Goal: Task Accomplishment & Management: Manage account settings

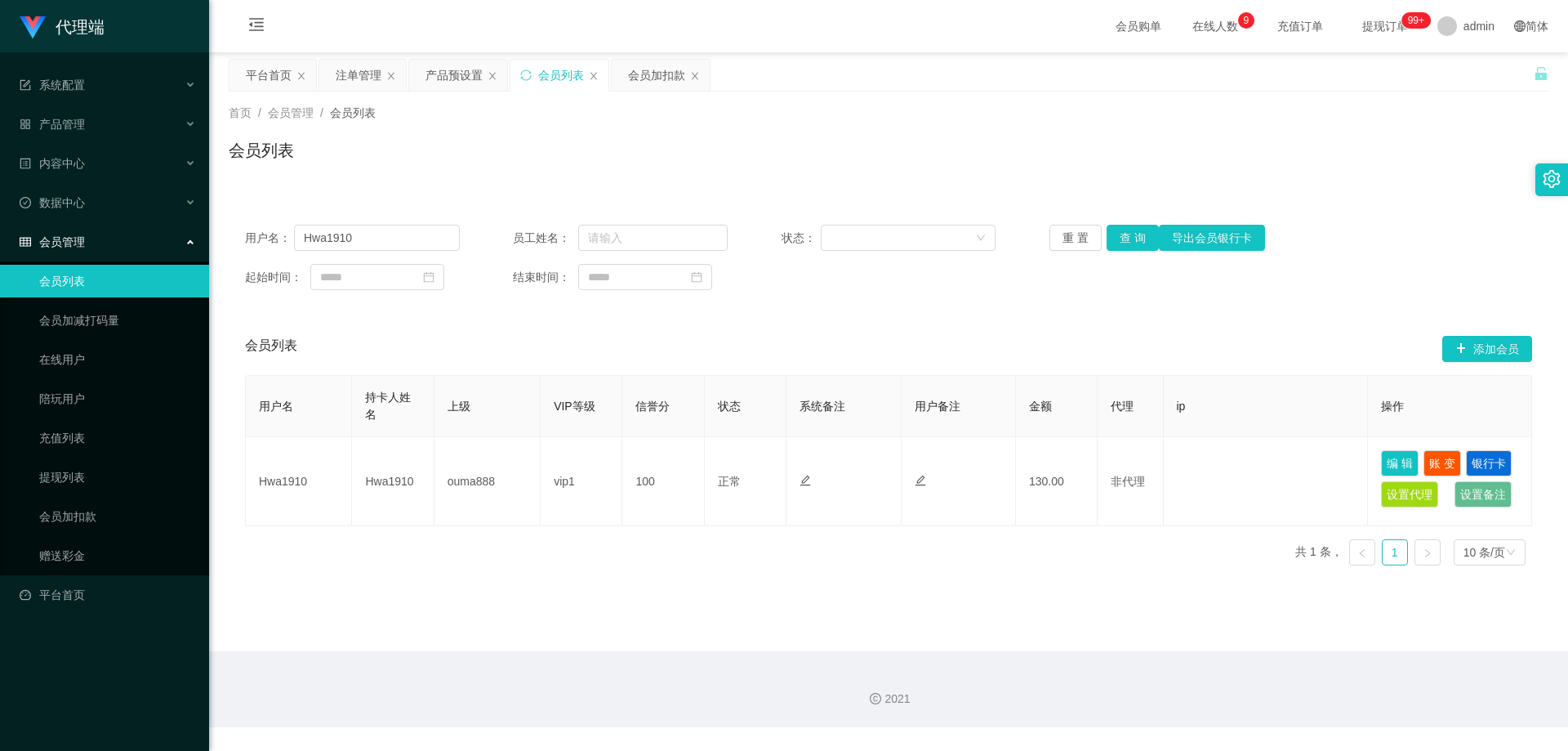
click at [290, 233] on div "用户名： Hwa1910" at bounding box center [352, 238] width 215 height 26
type input "yaujie0103"
click at [1131, 241] on button "查 询" at bounding box center [1132, 238] width 52 height 26
click at [629, 77] on div "会员加扣款" at bounding box center [656, 75] width 57 height 31
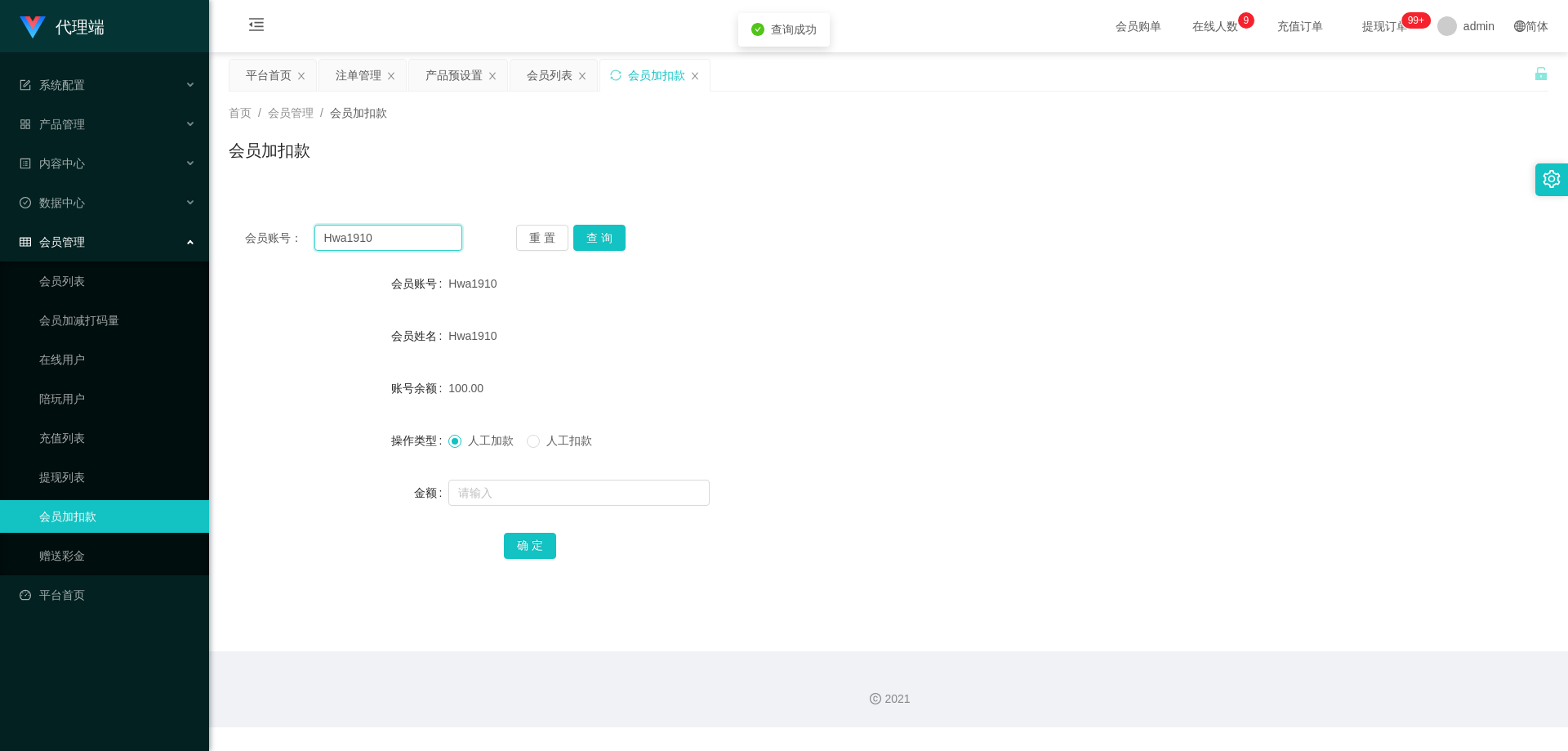
drag, startPoint x: 396, startPoint y: 241, endPoint x: 199, endPoint y: 233, distance: 197.2
click at [177, 236] on section "代理端 系统配置 系统配置列表 管理员列表 管理员分组 systemPays 产品管理 产品列表 产品预设置 开奖记录 注单管理 即时注单 内容中心 站内信 …" at bounding box center [784, 363] width 1568 height 727
paste input "yaujie0103"
type input "yaujie0103"
click at [607, 234] on button "查 询" at bounding box center [599, 238] width 52 height 26
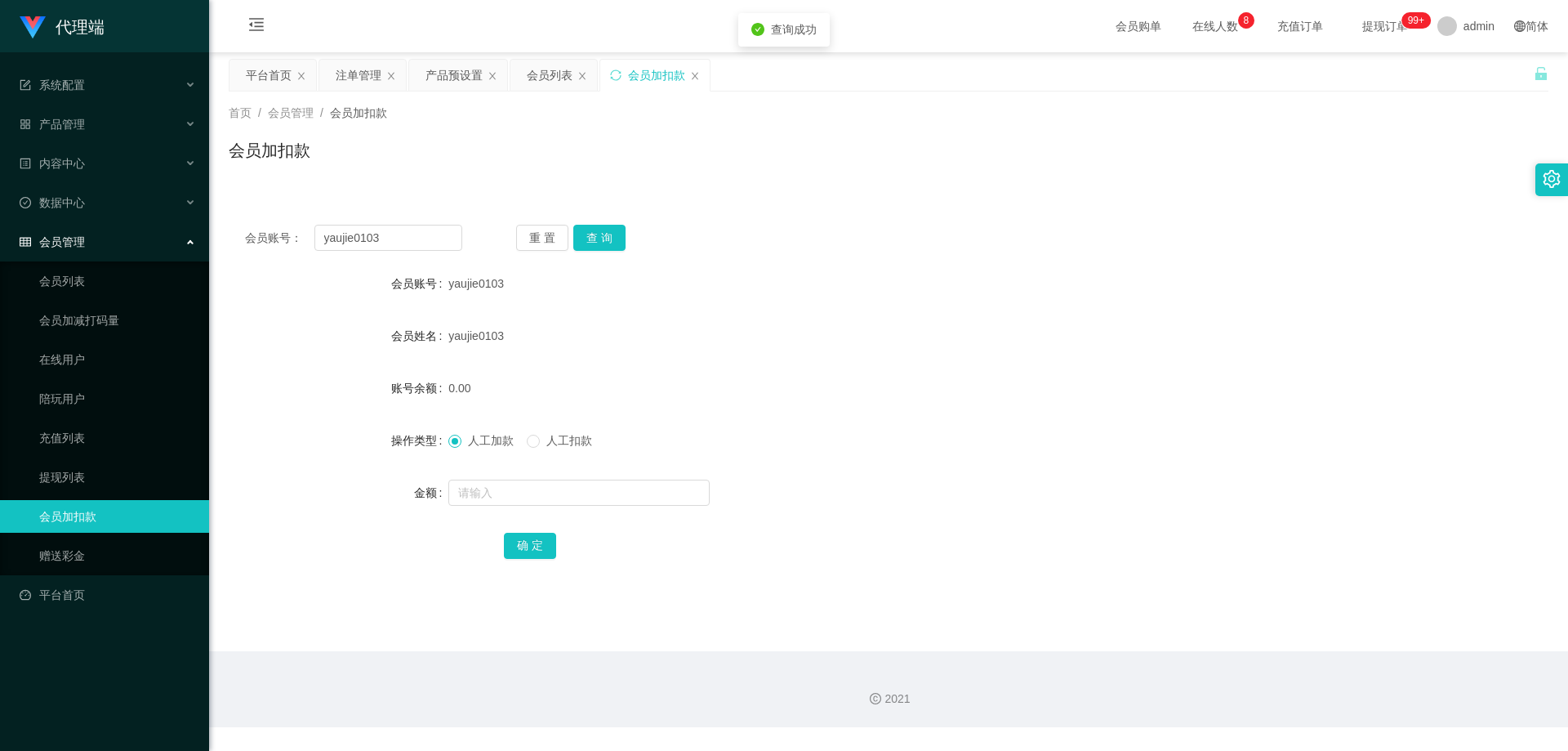
click at [547, 436] on span "人工扣款" at bounding box center [568, 440] width 59 height 13
click at [474, 438] on span "人工加款" at bounding box center [490, 440] width 59 height 13
click at [589, 500] on input "text" at bounding box center [579, 493] width 261 height 26
type input "500"
click at [525, 542] on button "确 定" at bounding box center [530, 545] width 52 height 26
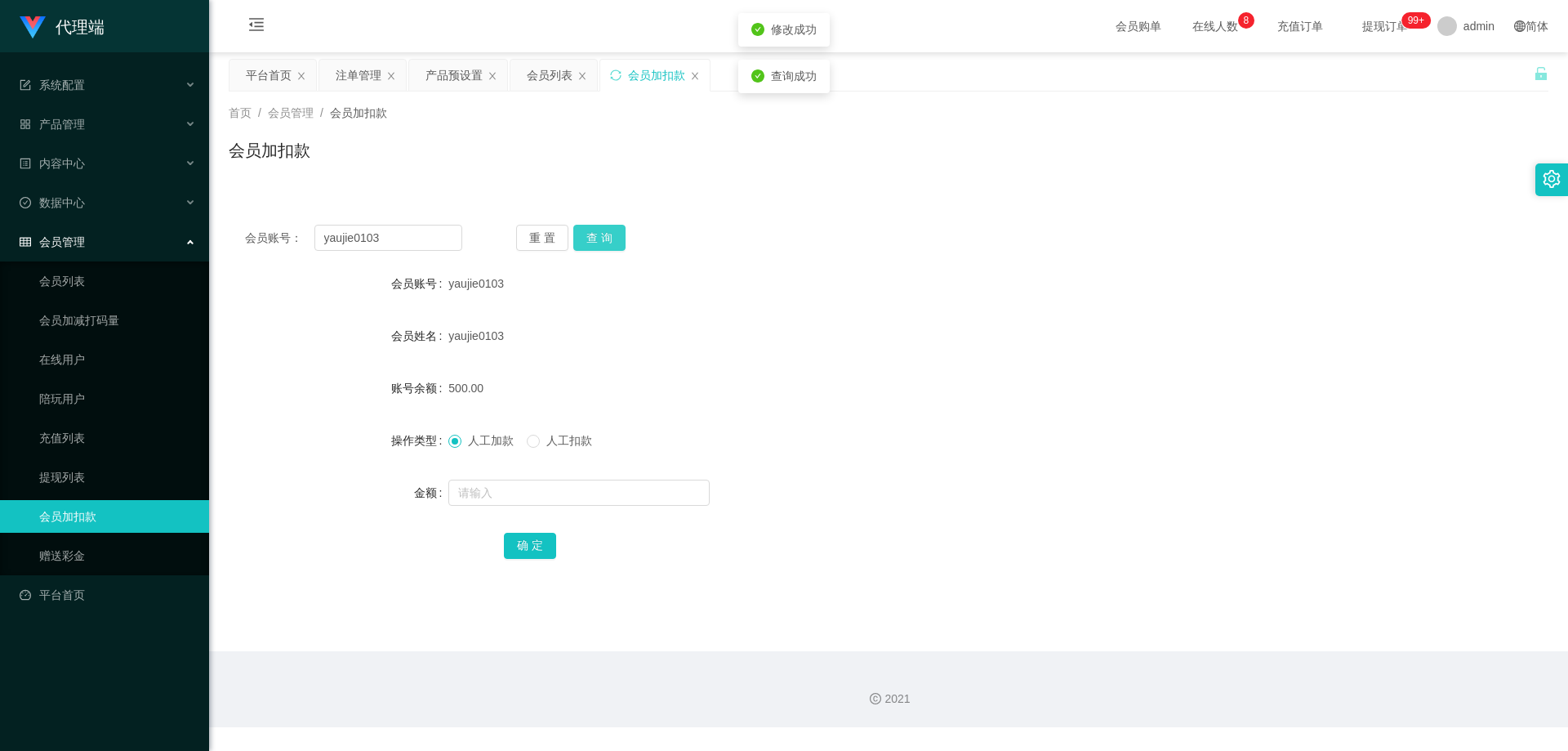
click at [615, 235] on button "查 询" at bounding box center [599, 238] width 52 height 26
click at [612, 236] on button "查 询" at bounding box center [599, 238] width 52 height 26
click at [612, 236] on button "查 询" at bounding box center [608, 238] width 70 height 26
click at [612, 236] on button "查 询" at bounding box center [599, 238] width 52 height 26
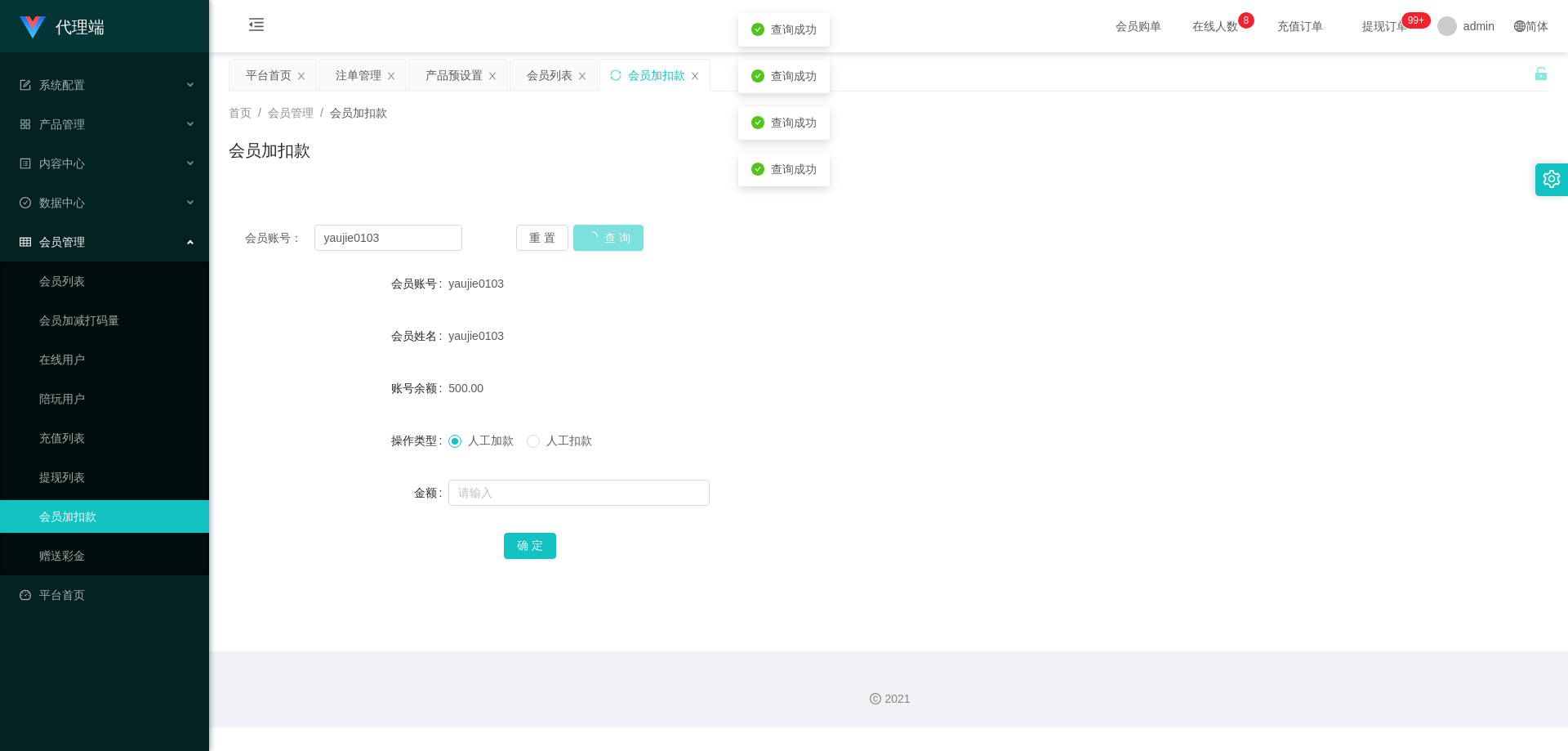
click at [612, 236] on button "查 询" at bounding box center [608, 238] width 70 height 26
click at [612, 236] on div "重 置 查 询" at bounding box center [625, 238] width 217 height 26
click at [612, 236] on button "查 询" at bounding box center [599, 238] width 52 height 26
click at [538, 267] on div "yaujie0103" at bounding box center [834, 283] width 770 height 33
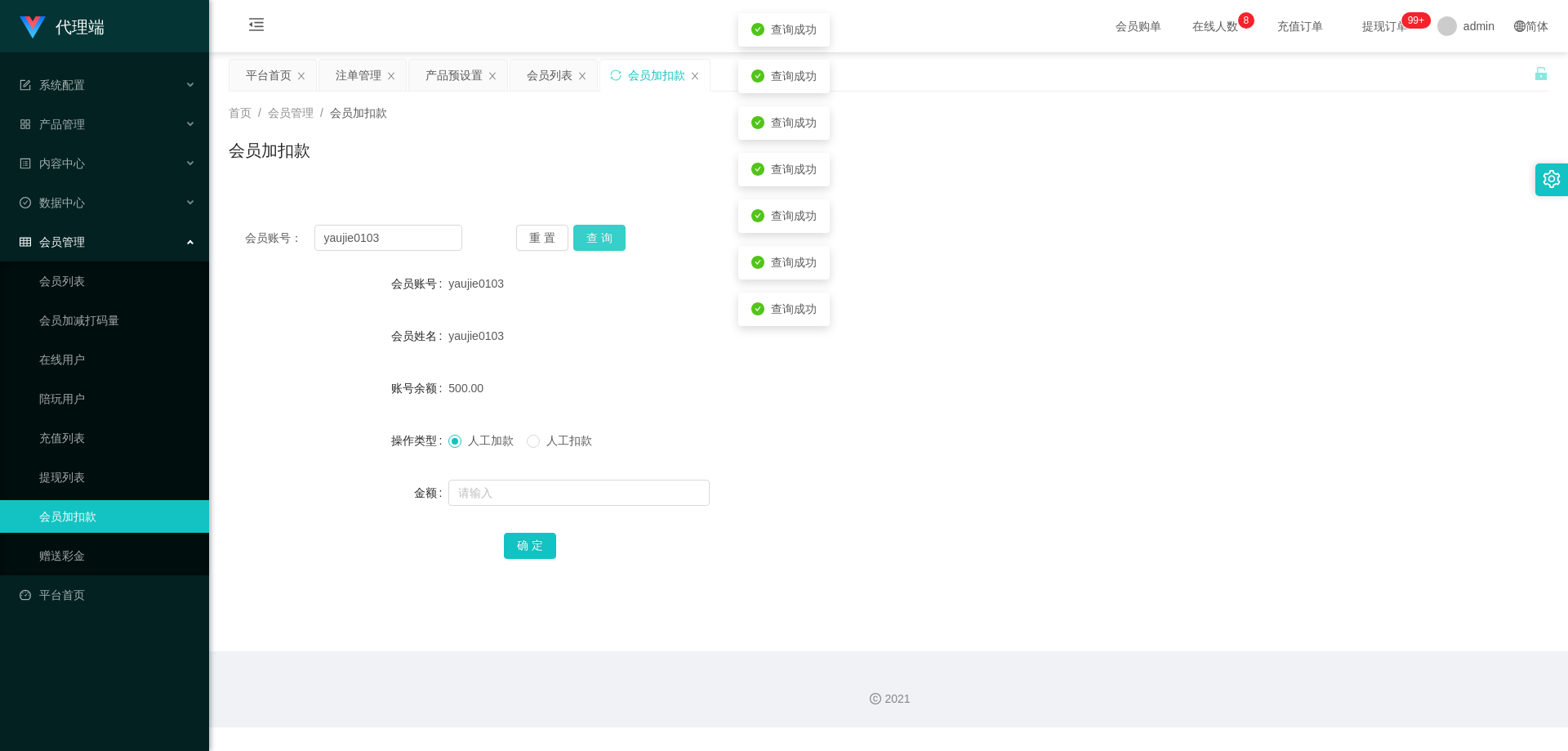
click at [593, 234] on button "查 询" at bounding box center [599, 238] width 52 height 26
click at [593, 234] on div "重 置 查 询" at bounding box center [625, 238] width 217 height 26
click at [532, 70] on div "会员列表" at bounding box center [549, 75] width 46 height 31
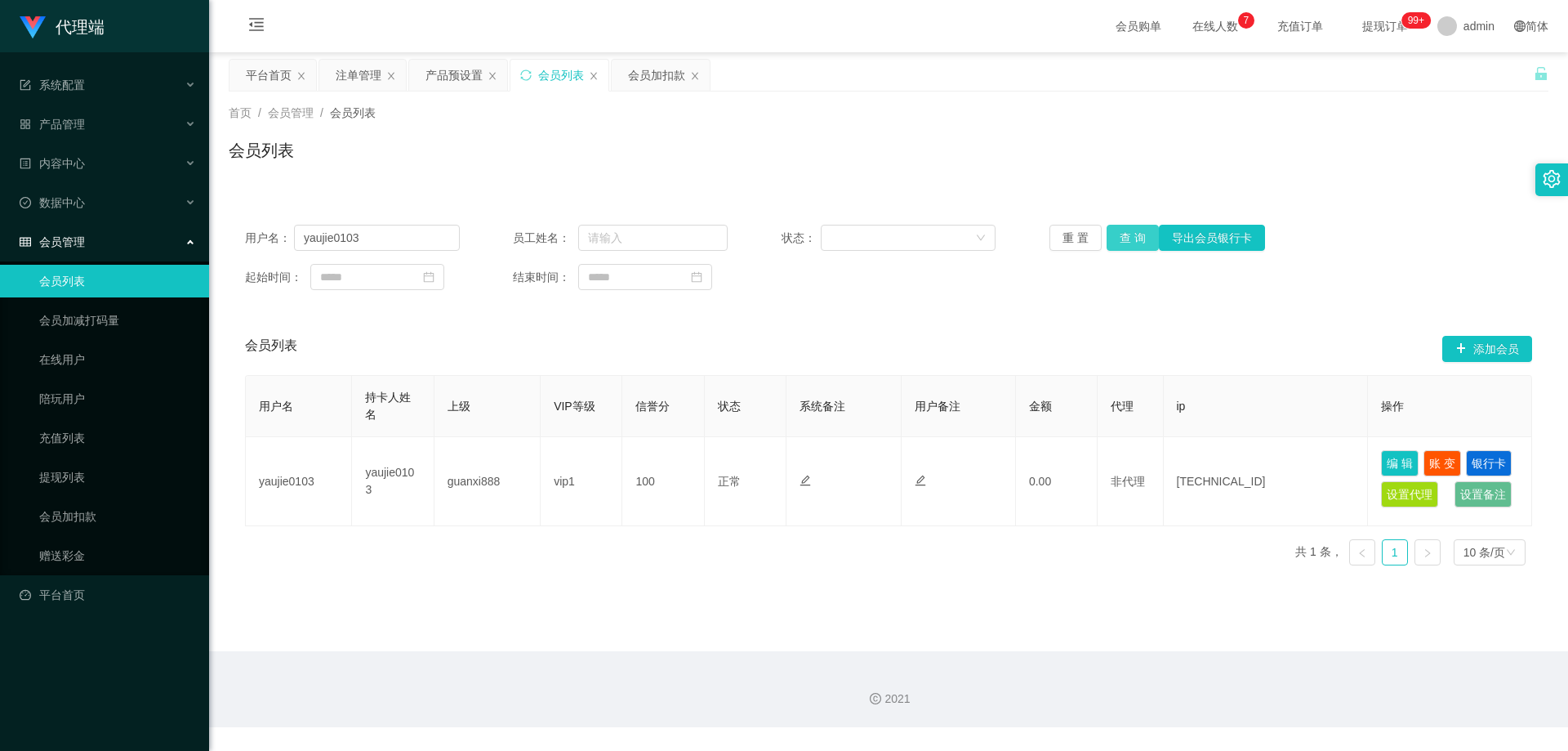
click at [1126, 233] on button "查 询" at bounding box center [1132, 238] width 52 height 26
click at [432, 75] on div "产品预设置" at bounding box center [453, 75] width 57 height 31
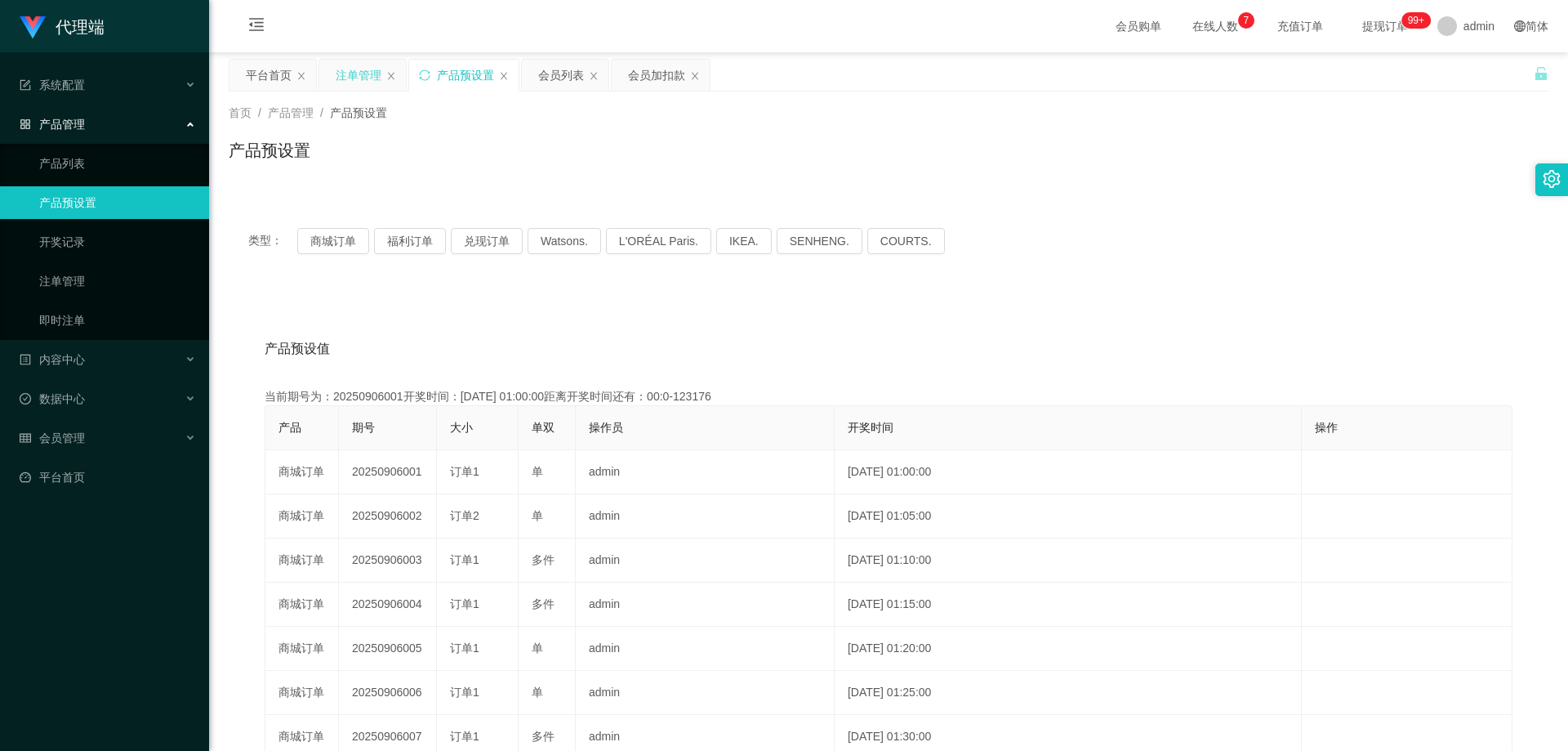
click at [349, 74] on div "注单管理" at bounding box center [358, 75] width 46 height 31
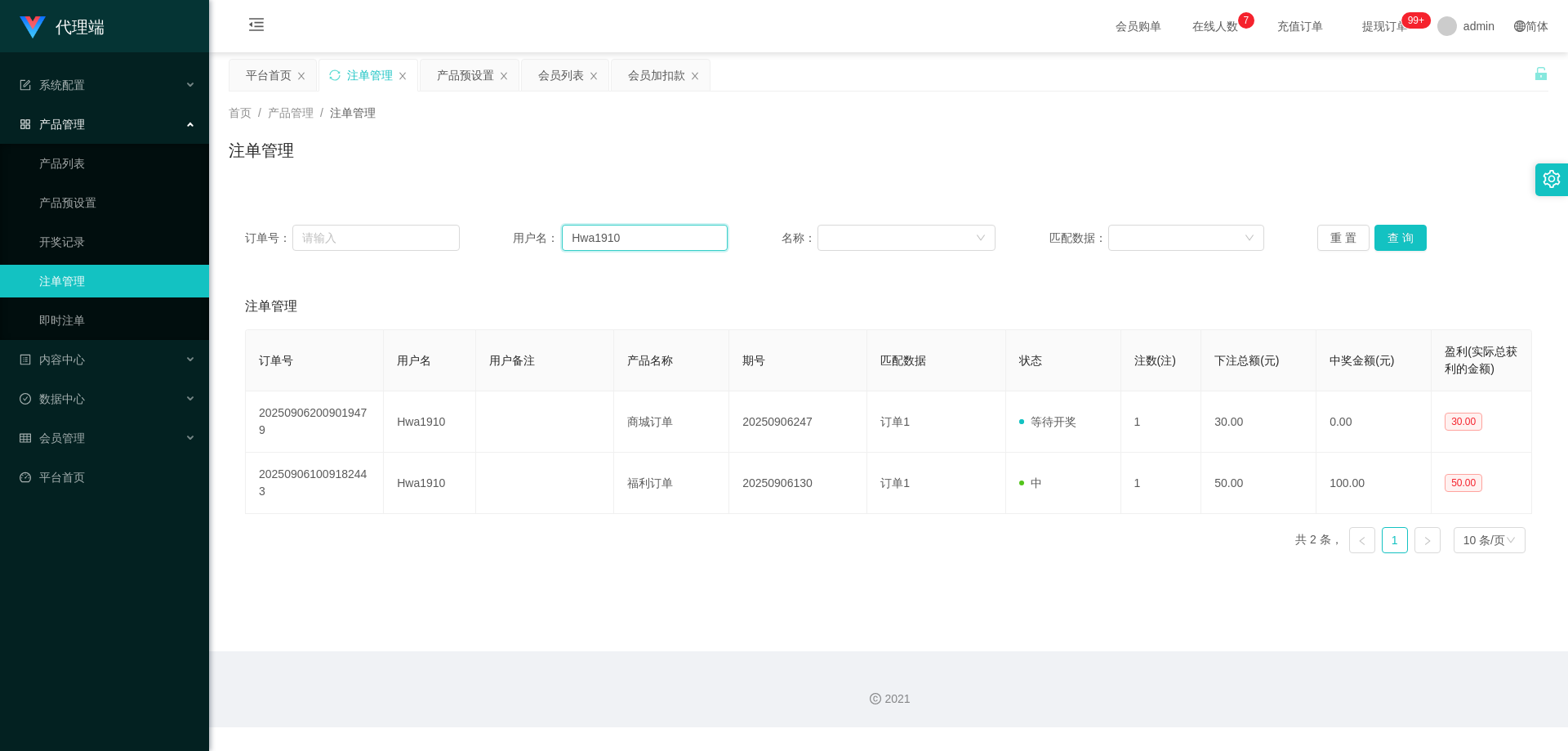
drag, startPoint x: 640, startPoint y: 238, endPoint x: 474, endPoint y: 238, distance: 166.0
click at [474, 238] on div "订单号： 用户名： Hwa1910 名称： 匹配数据： 重 置 查 询" at bounding box center [888, 238] width 1287 height 26
paste input "yaujie0103"
type input "yaujie0103"
click at [1390, 236] on button "查 询" at bounding box center [1401, 238] width 52 height 26
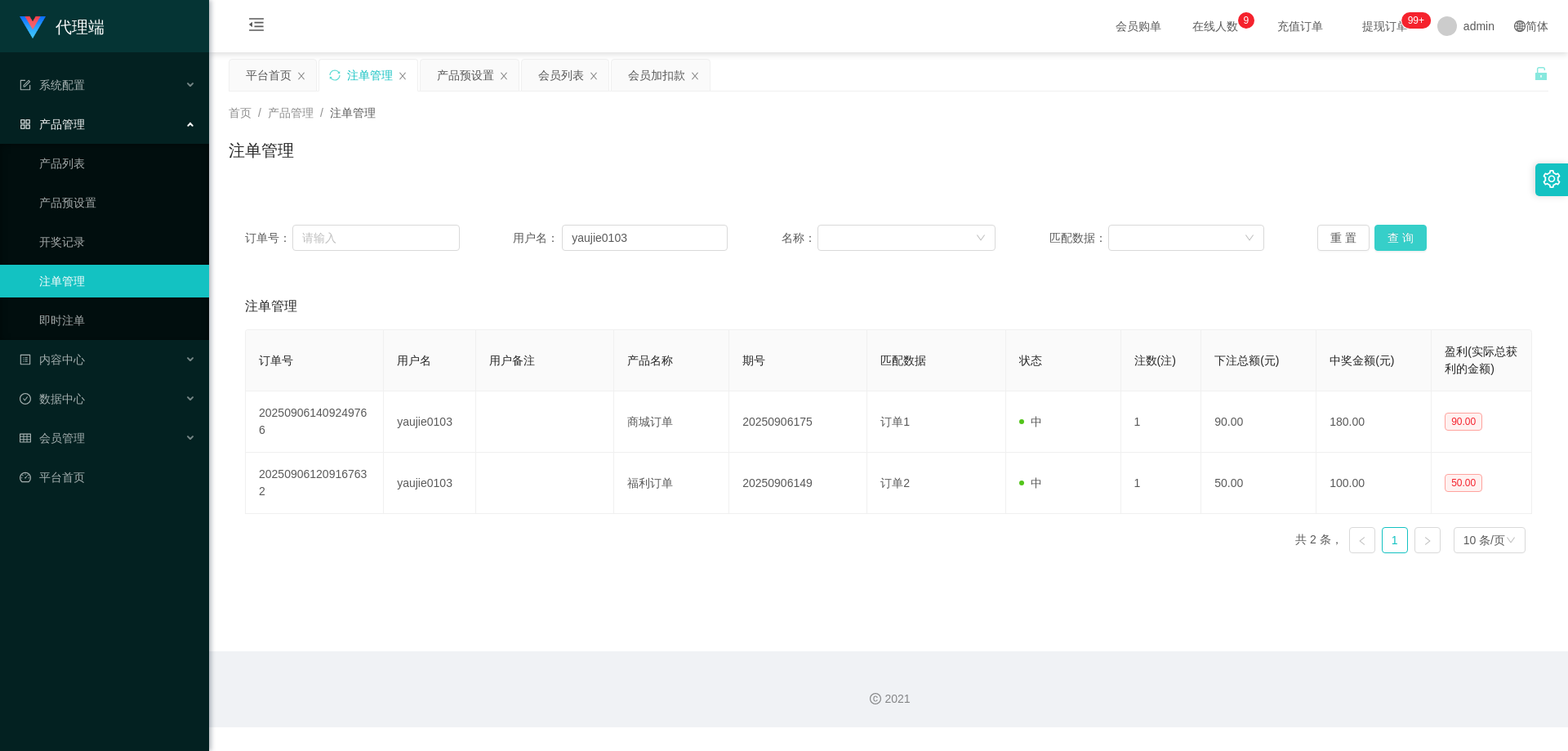
click at [1394, 240] on button "查 询" at bounding box center [1401, 238] width 52 height 26
click at [1394, 240] on div "重 置 查 询" at bounding box center [1425, 238] width 215 height 26
click at [1394, 240] on button "查 询" at bounding box center [1401, 238] width 52 height 26
click at [1014, 162] on div "注单管理" at bounding box center [888, 157] width 1319 height 37
click at [640, 77] on div "会员加扣款" at bounding box center [656, 75] width 57 height 31
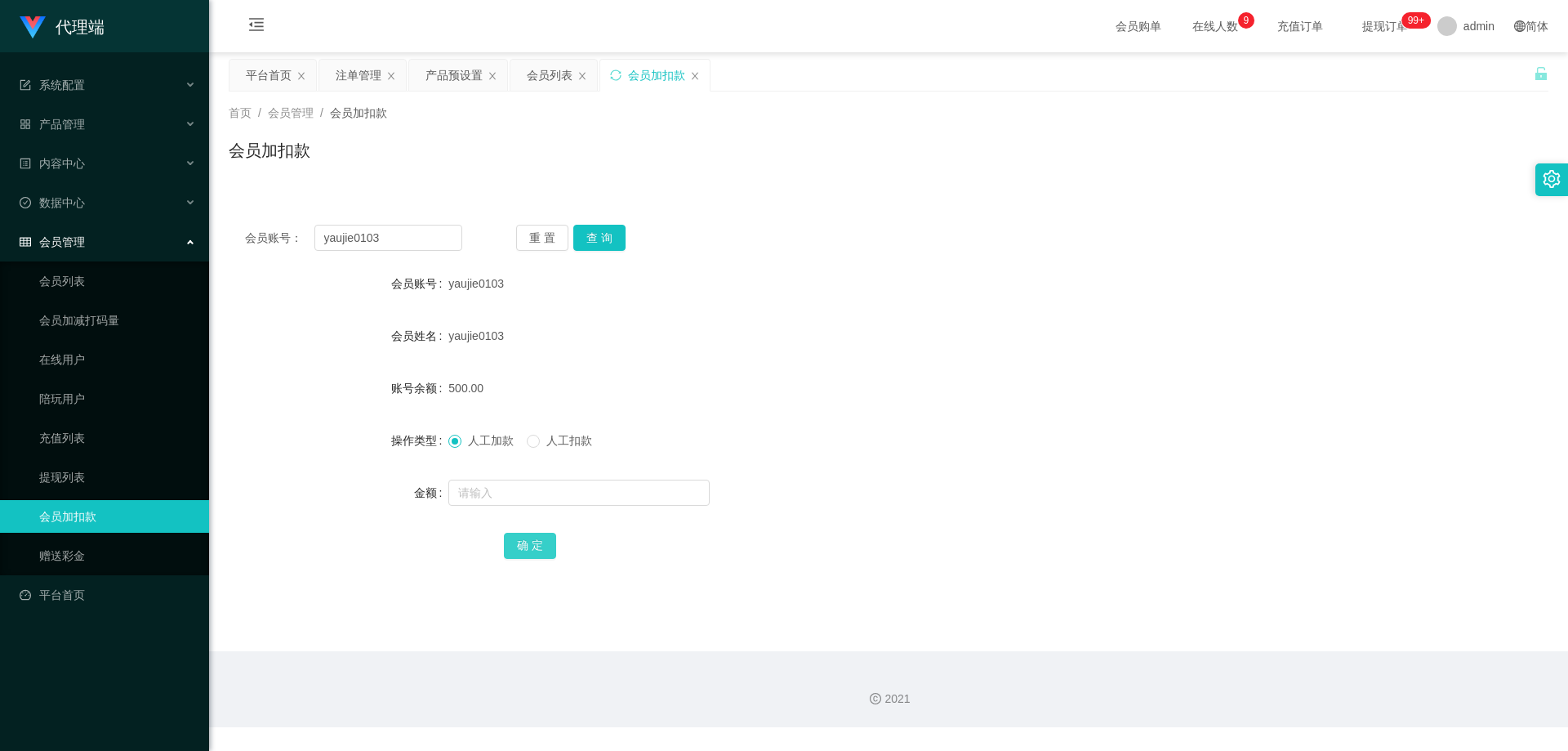
click at [539, 542] on button "确 定" at bounding box center [530, 545] width 52 height 26
click at [529, 542] on button "确 定" at bounding box center [530, 545] width 52 height 26
click at [643, 356] on form "会员账号 yaujie0103 会员姓名 yaujie0103 账号余额 500.00 操作类型 人工加款 人工扣款 金额 确 定" at bounding box center [888, 414] width 1319 height 294
click at [545, 494] on input "text" at bounding box center [579, 493] width 261 height 26
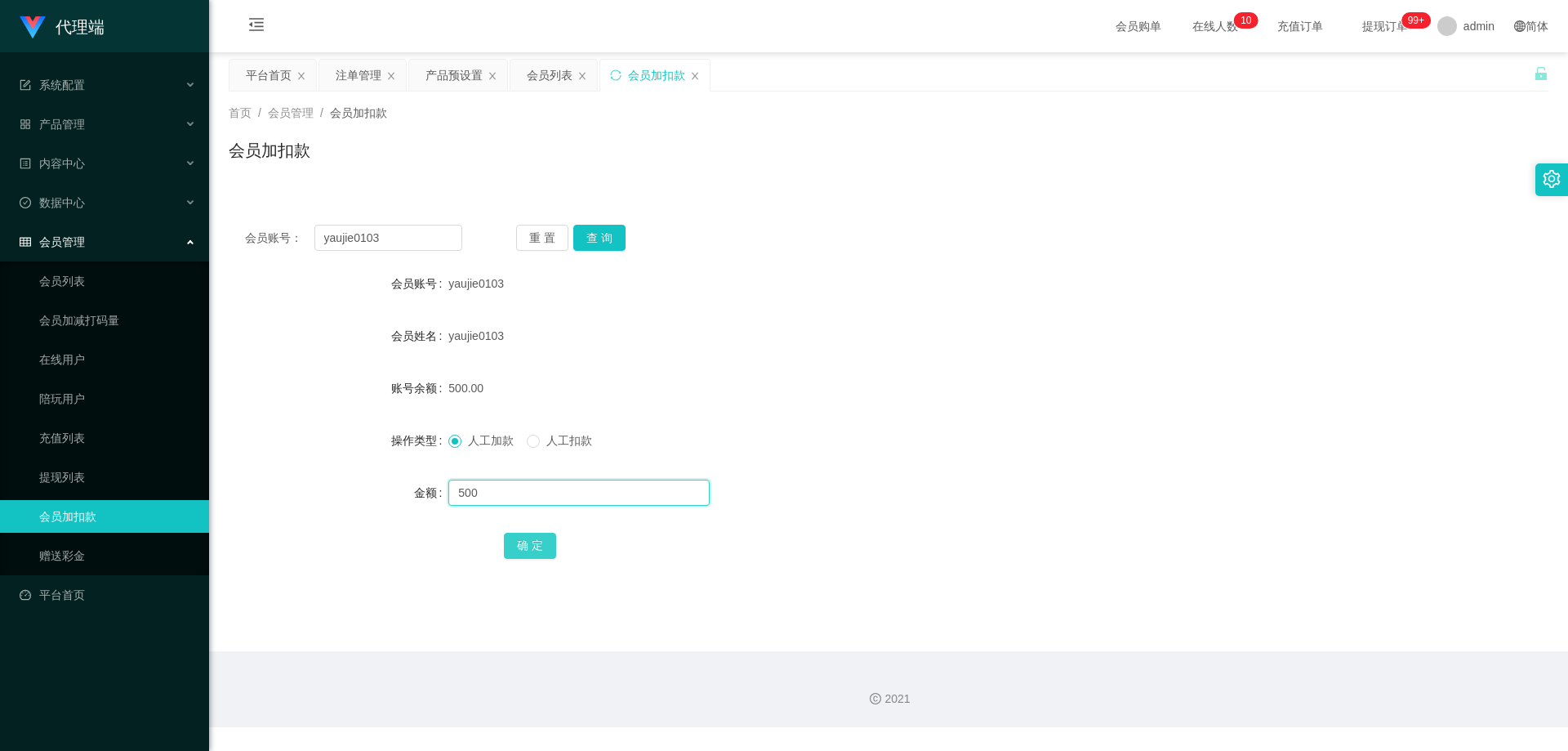
type input "500"
click at [532, 538] on button "确 定" at bounding box center [530, 545] width 52 height 26
click at [699, 381] on div "1000.00" at bounding box center [834, 387] width 770 height 33
click at [545, 74] on div "会员列表" at bounding box center [549, 75] width 46 height 31
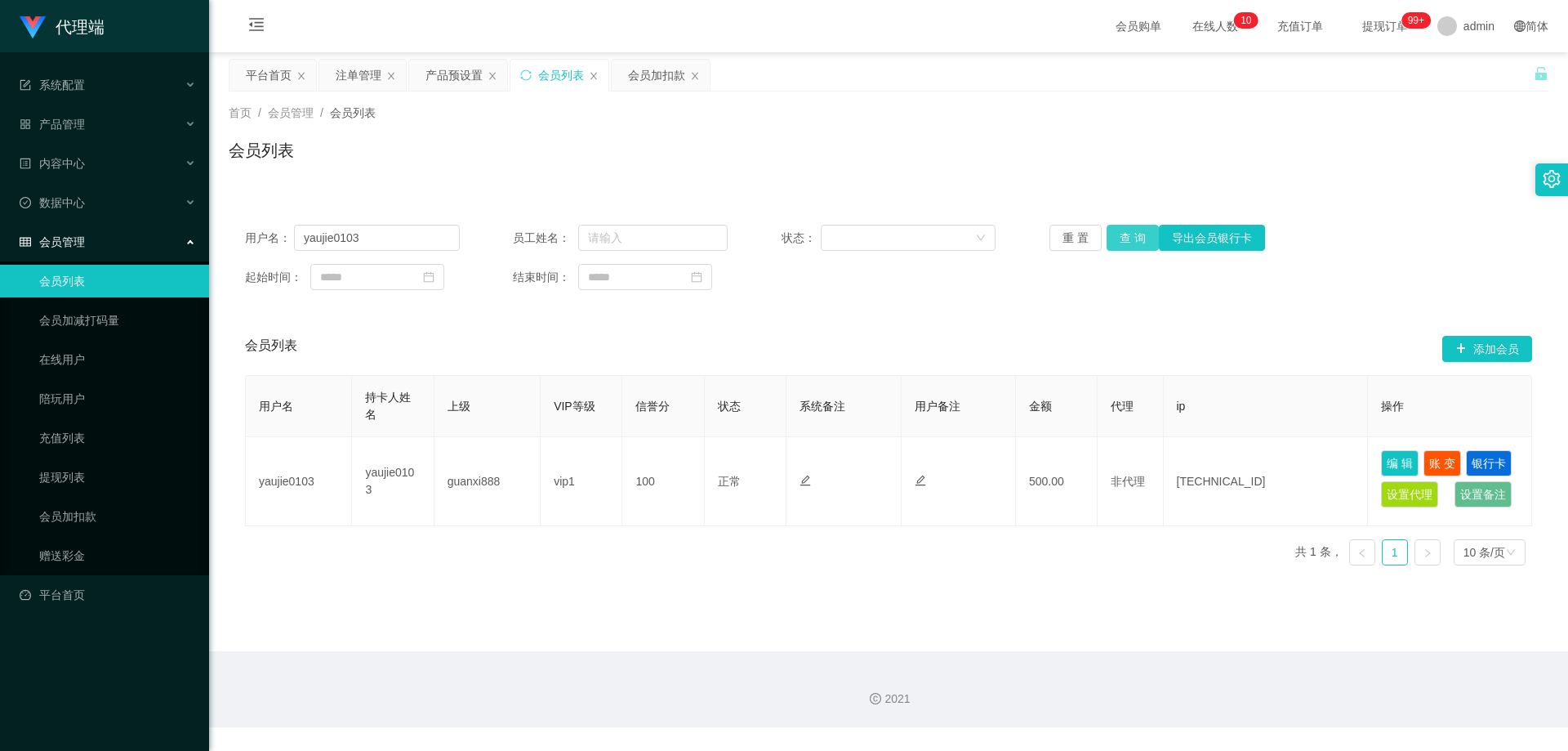
click at [1130, 232] on button "查 询" at bounding box center [1132, 238] width 52 height 26
click at [796, 163] on div "会员列表" at bounding box center [888, 157] width 1319 height 37
click at [353, 74] on div "注单管理" at bounding box center [358, 75] width 46 height 31
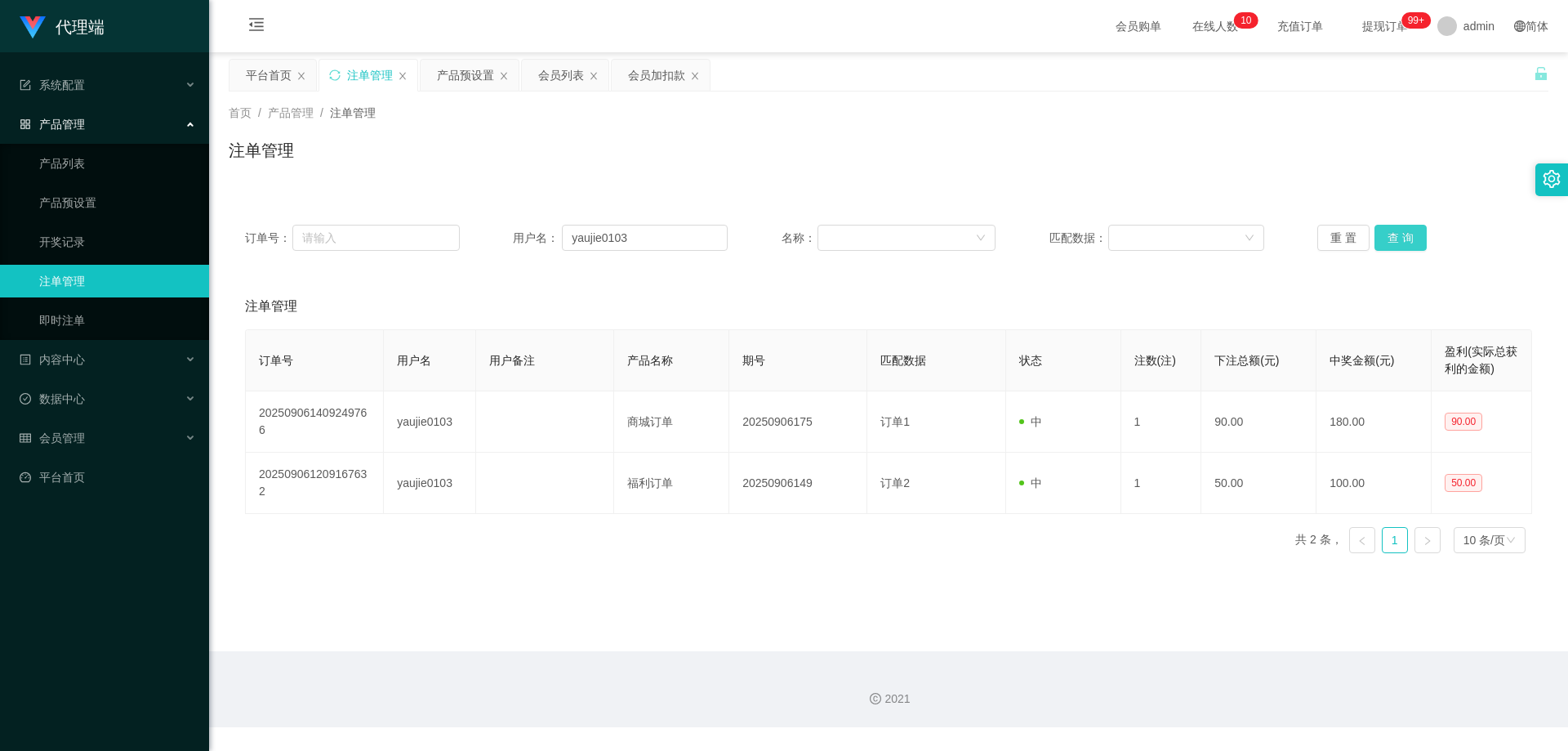
click at [1379, 238] on button "查 询" at bounding box center [1401, 238] width 52 height 26
click at [794, 150] on div "注单管理" at bounding box center [888, 157] width 1319 height 37
click at [449, 77] on div "产品预设置" at bounding box center [465, 75] width 57 height 31
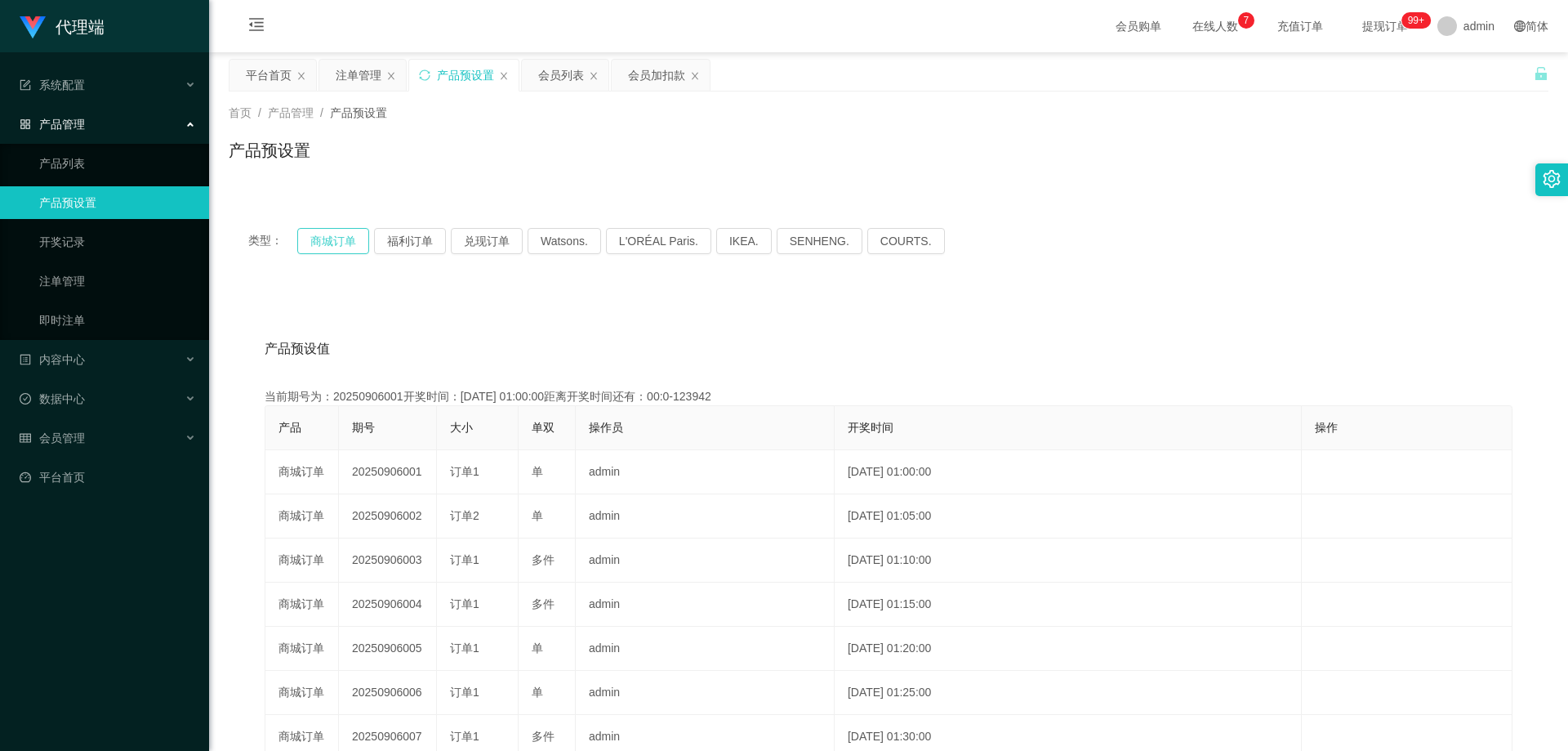
click at [336, 246] on button "商城订单" at bounding box center [333, 241] width 72 height 26
click at [336, 236] on button "商城订单" at bounding box center [333, 241] width 72 height 26
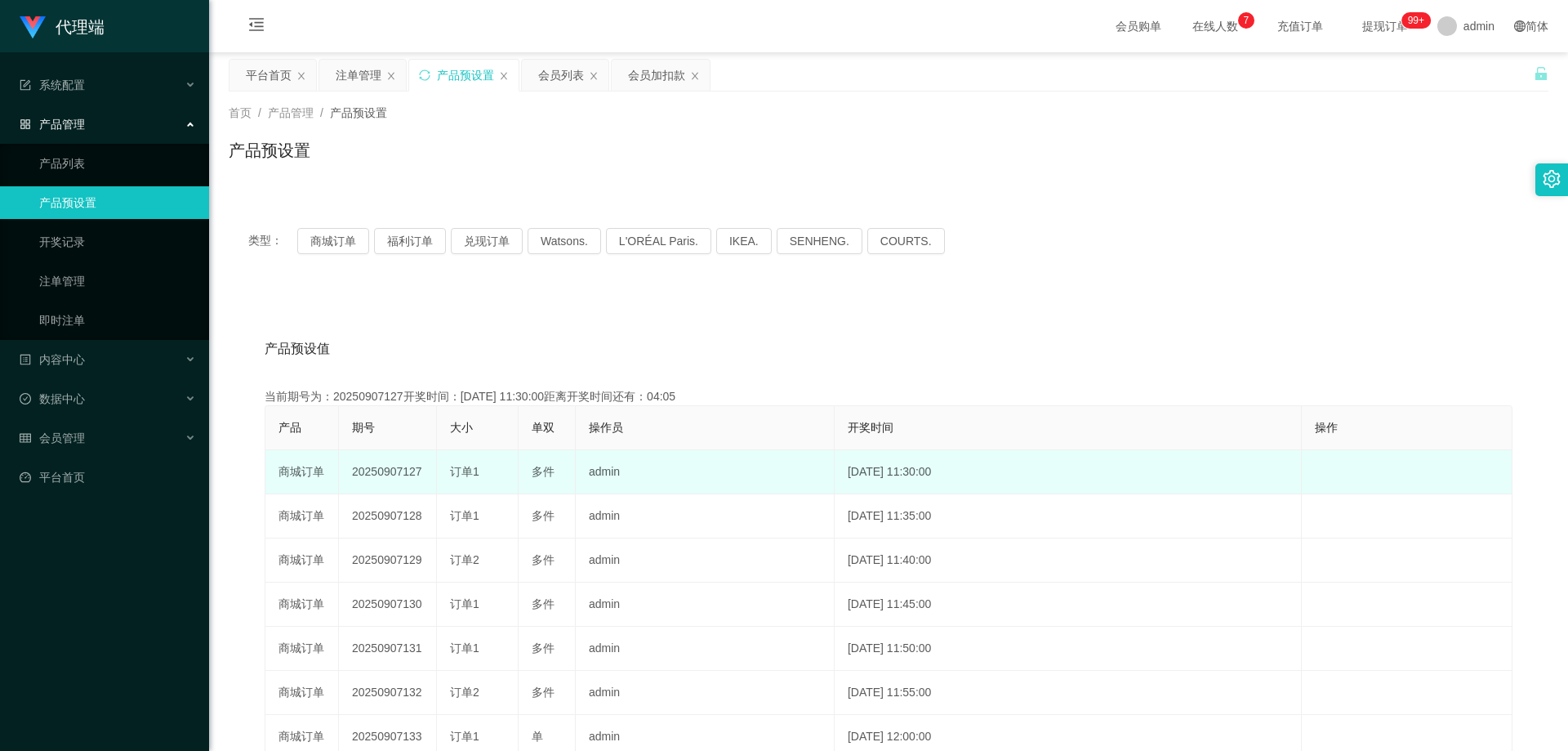
drag, startPoint x: 352, startPoint y: 474, endPoint x: 428, endPoint y: 473, distance: 76.0
click at [425, 473] on td "20250907127" at bounding box center [387, 471] width 98 height 44
copy td "20250907127"
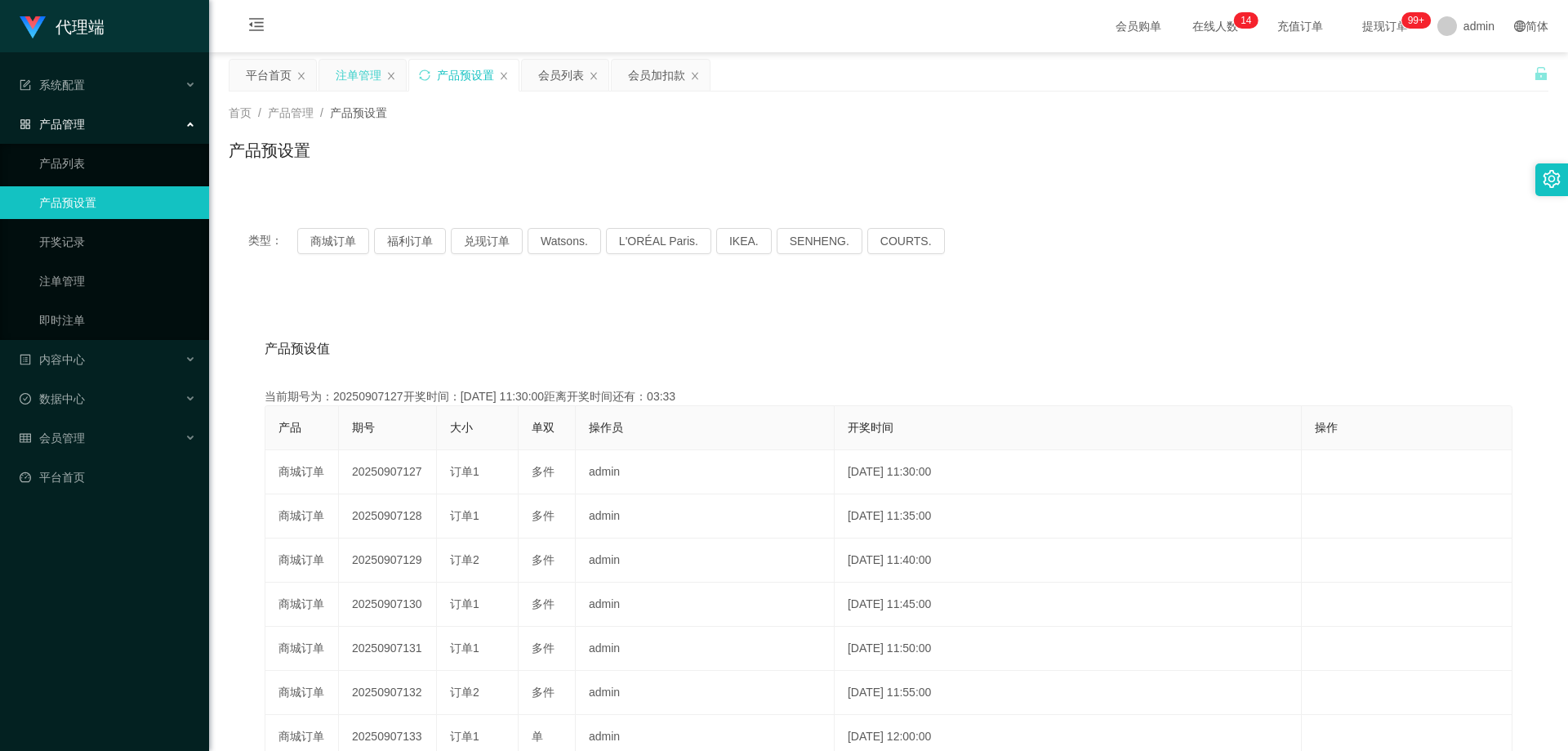
click at [349, 73] on div "注单管理" at bounding box center [358, 75] width 46 height 31
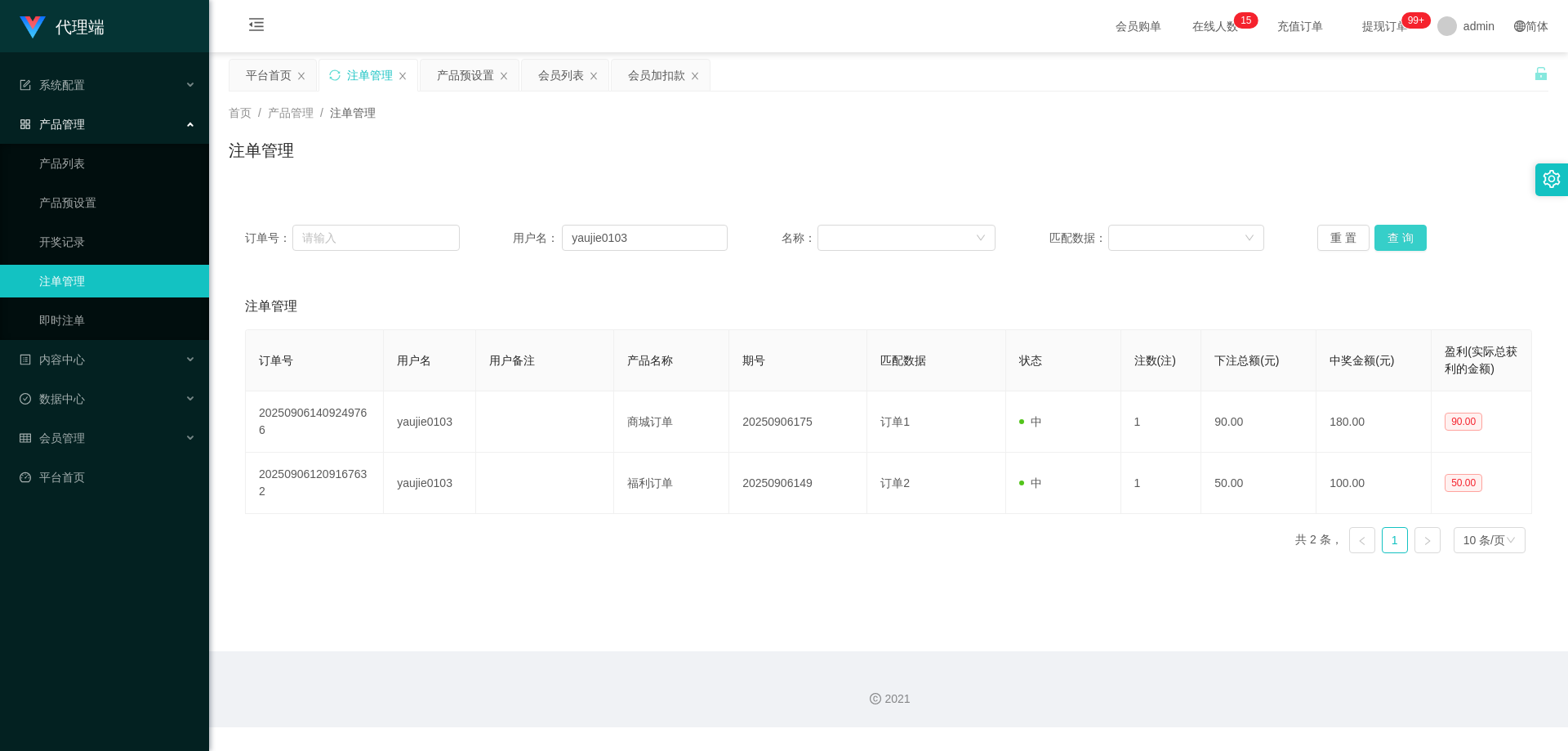
click at [1408, 236] on button "查 询" at bounding box center [1401, 238] width 52 height 26
click at [1387, 229] on button "查 询" at bounding box center [1401, 238] width 52 height 26
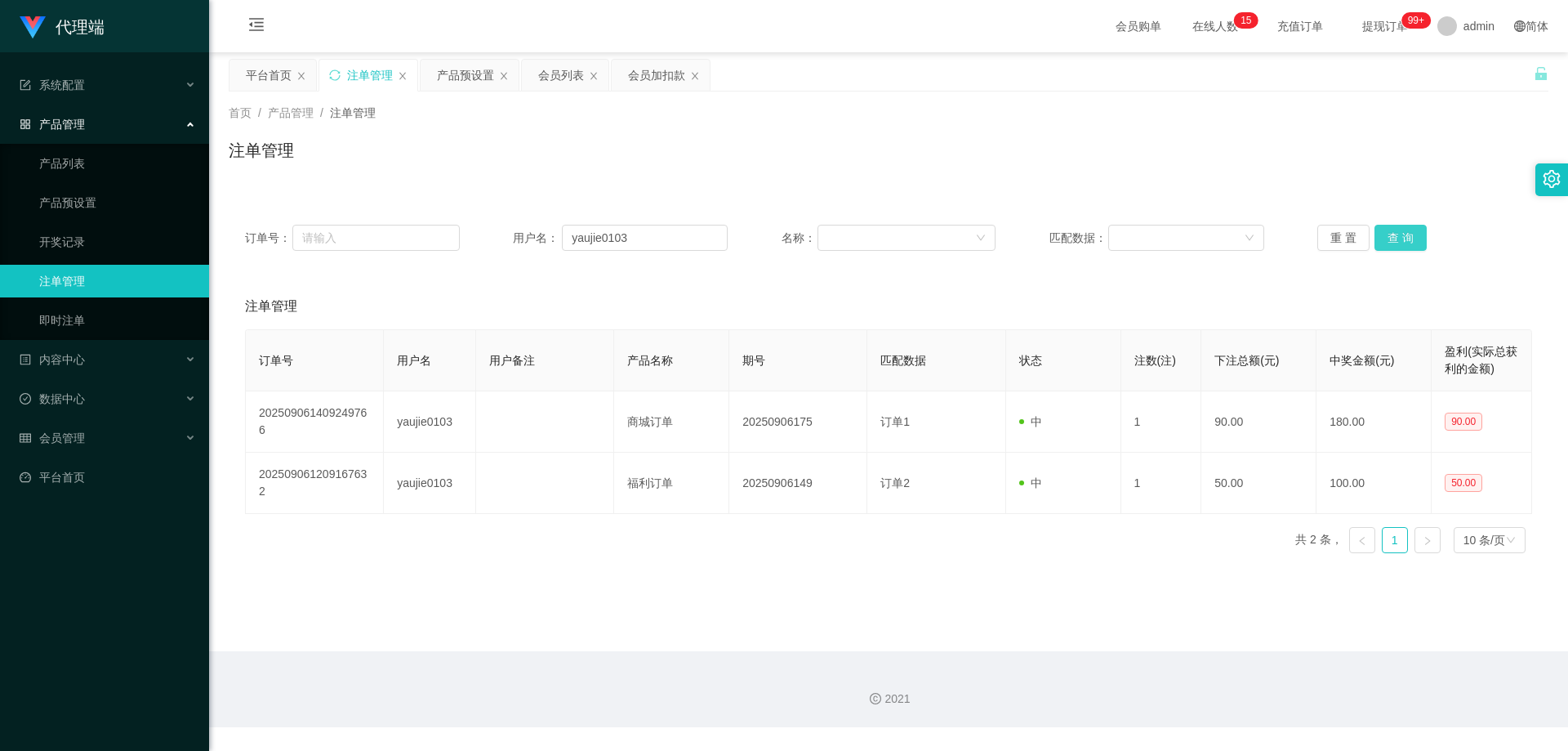
click at [1387, 229] on button "查 询" at bounding box center [1401, 238] width 52 height 26
click at [1396, 241] on button "查 询" at bounding box center [1401, 238] width 52 height 26
click at [1396, 241] on div "重 置 查 询" at bounding box center [1425, 238] width 215 height 26
click at [1396, 241] on button "查 询" at bounding box center [1401, 238] width 52 height 26
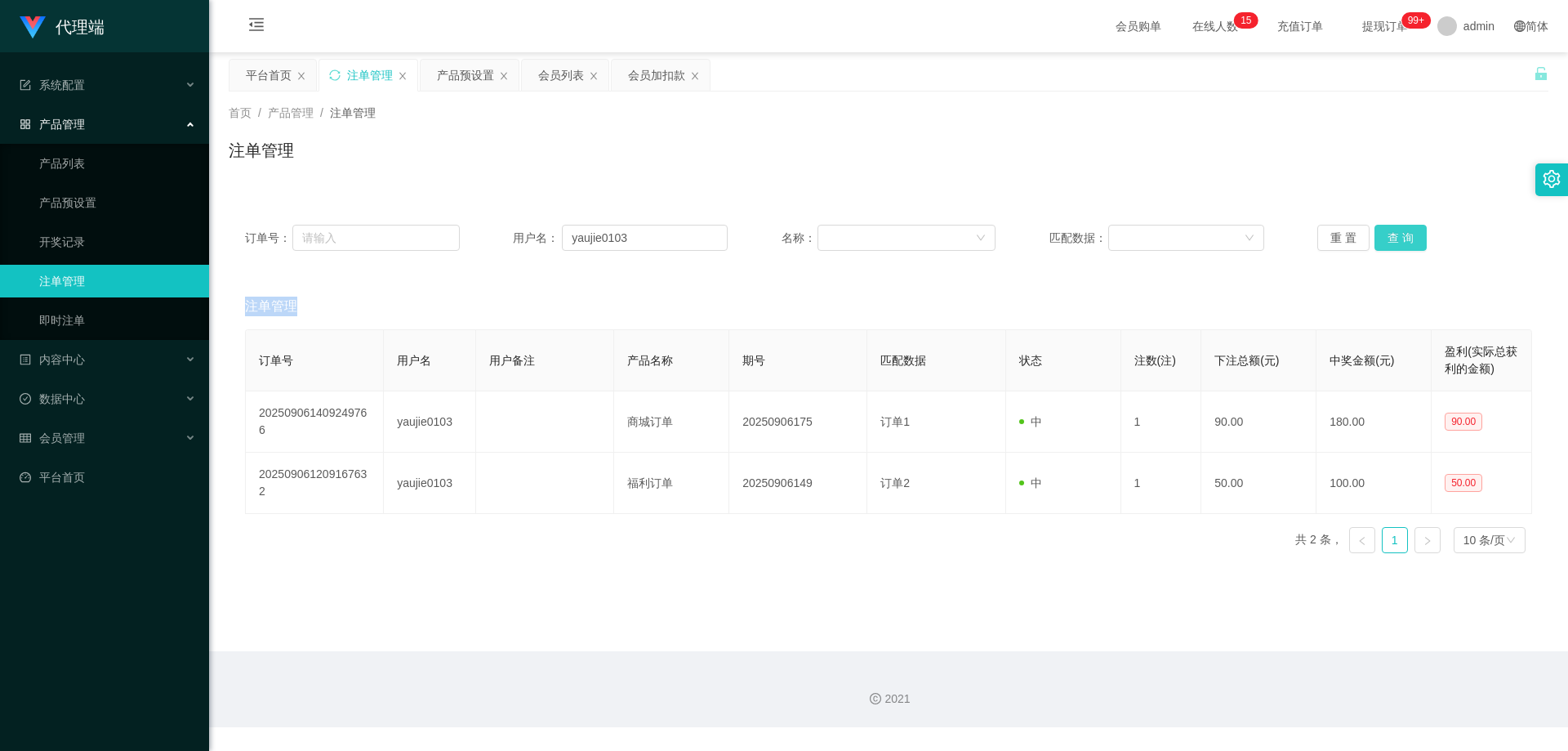
click at [1396, 241] on button "查 询" at bounding box center [1401, 238] width 52 height 26
click at [1396, 241] on div "重 置 查 询" at bounding box center [1425, 238] width 215 height 26
click at [1396, 241] on button "查 询" at bounding box center [1401, 238] width 52 height 26
click at [1394, 239] on button "查 询" at bounding box center [1401, 238] width 52 height 26
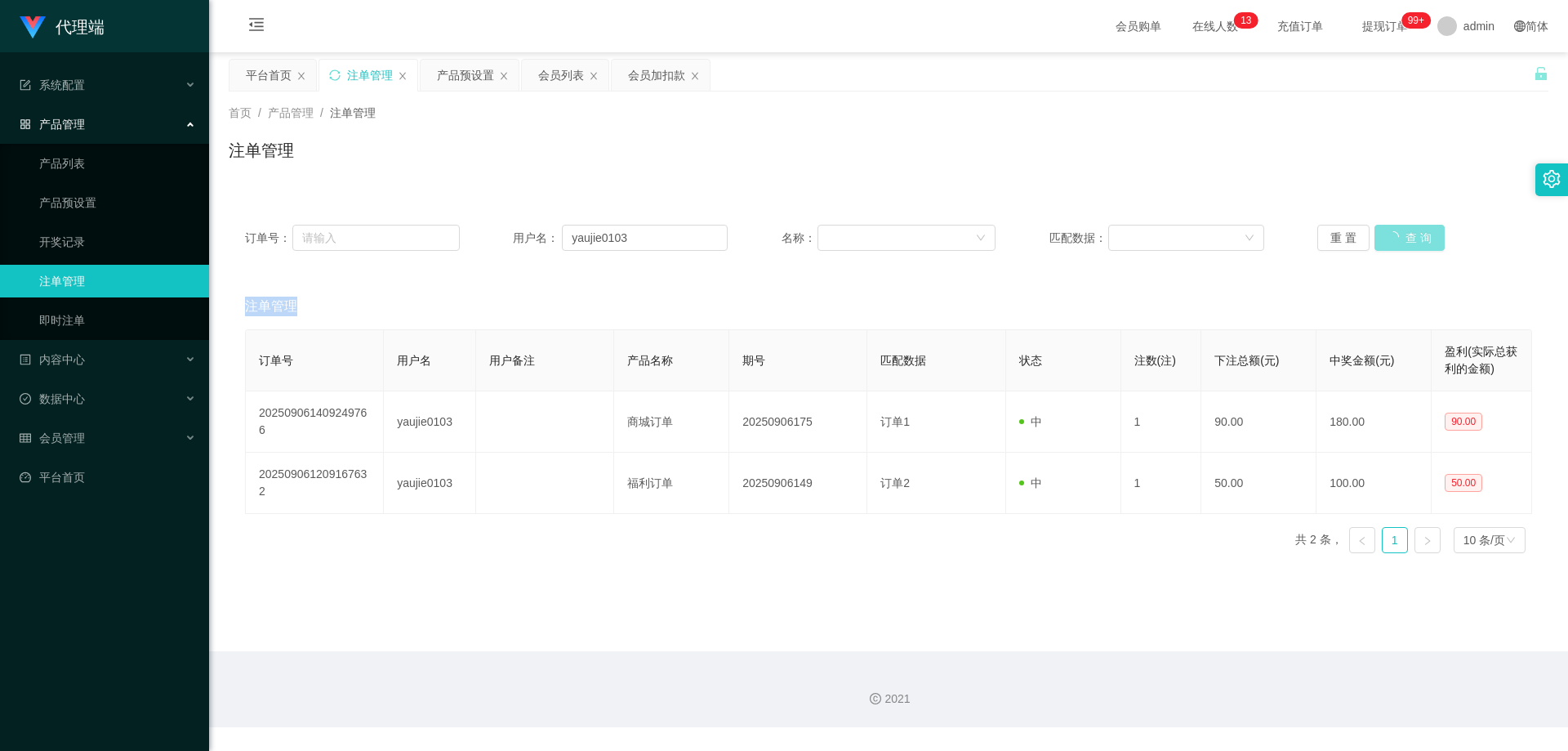
click at [1394, 239] on button "查 询" at bounding box center [1409, 238] width 70 height 26
click at [1394, 239] on div "重 置 查 询" at bounding box center [1425, 238] width 215 height 26
click at [1394, 239] on button "查 询" at bounding box center [1401, 238] width 52 height 26
click at [1389, 238] on button "查 询" at bounding box center [1401, 238] width 52 height 26
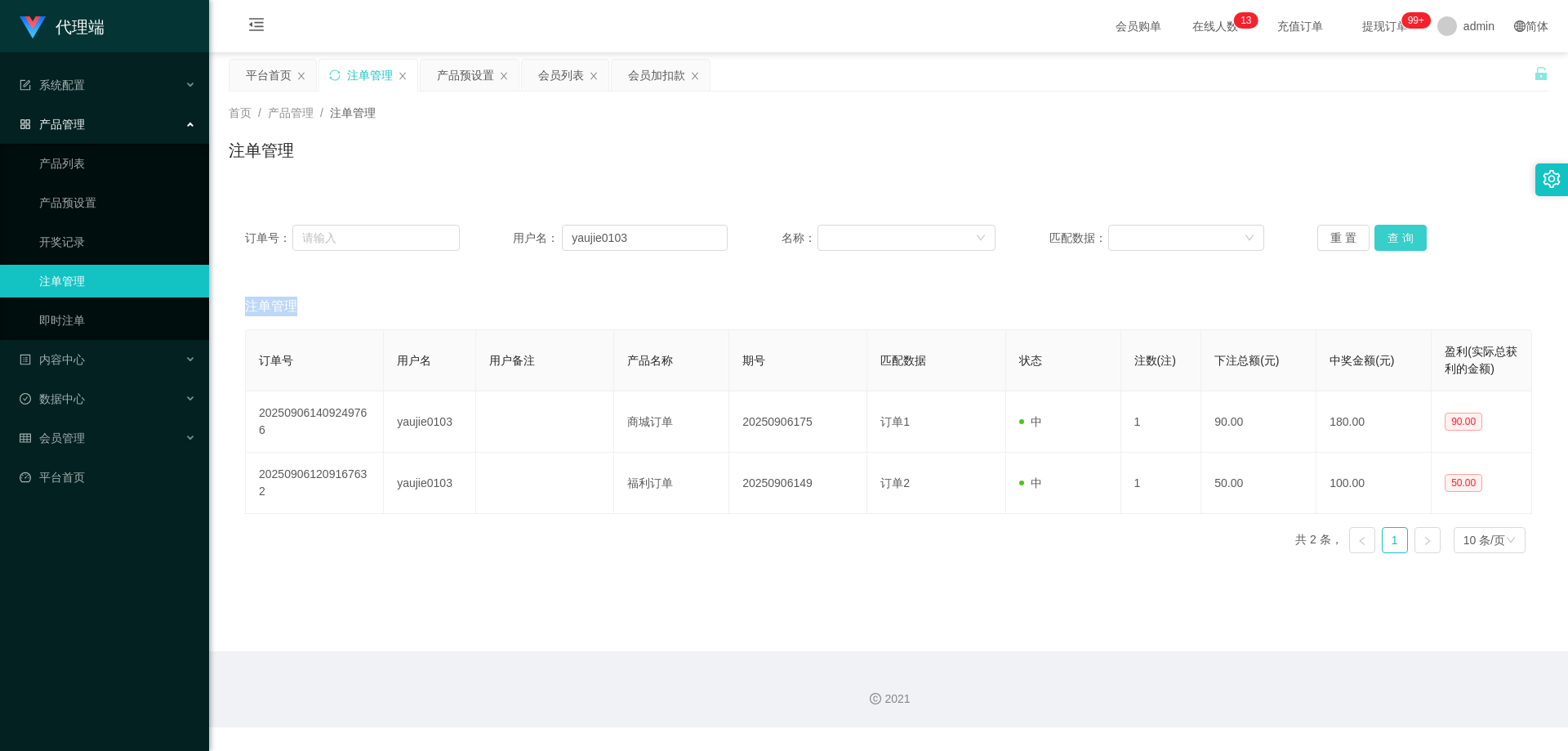
click at [1389, 238] on button "查 询" at bounding box center [1401, 238] width 52 height 26
click at [1389, 238] on div "重 置 查 询" at bounding box center [1425, 238] width 215 height 26
click at [1389, 238] on button "查 询" at bounding box center [1401, 238] width 52 height 26
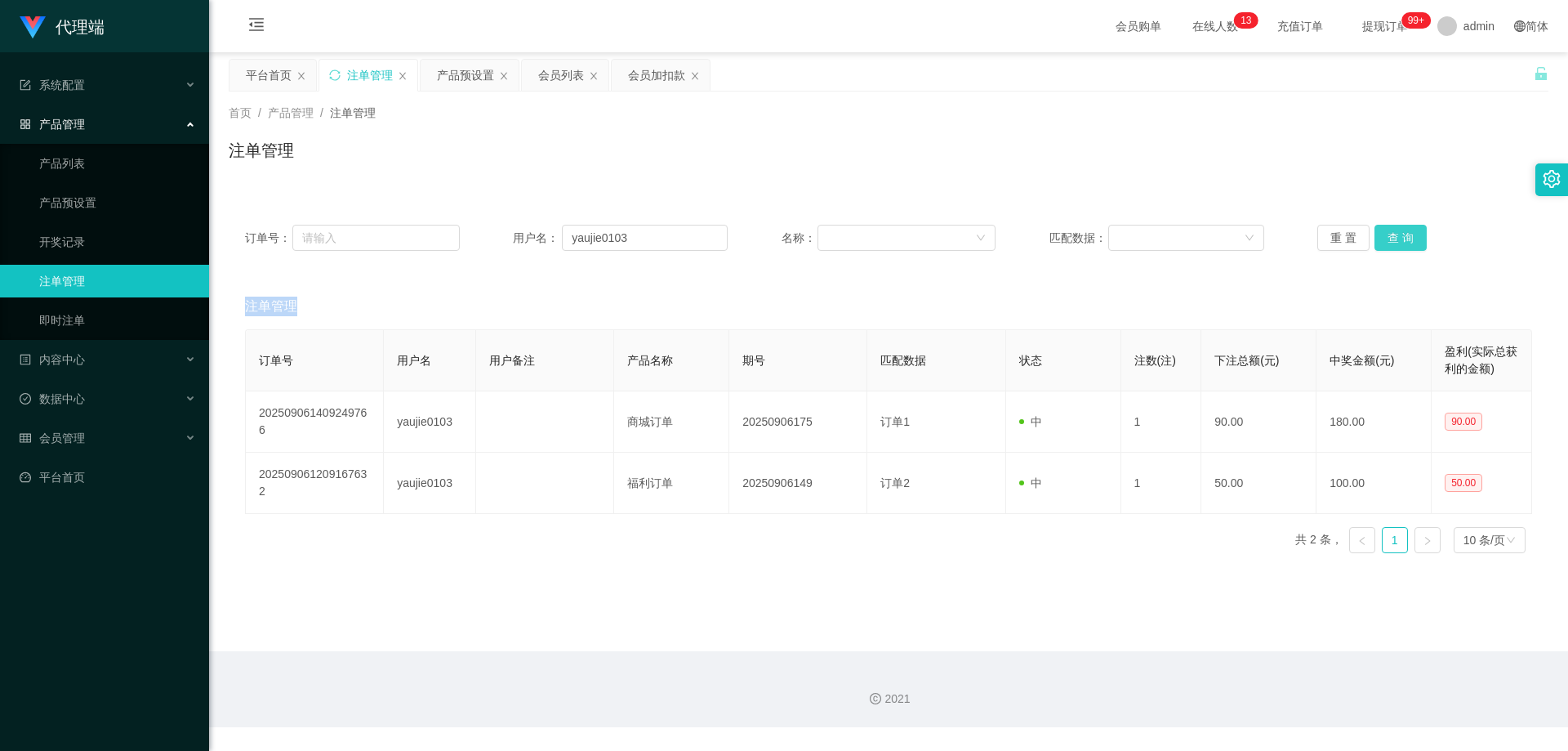
click at [1389, 238] on button "查 询" at bounding box center [1401, 238] width 52 height 26
click at [1389, 238] on div "重 置 查 询" at bounding box center [1425, 238] width 215 height 26
click at [1389, 238] on button "查 询" at bounding box center [1401, 238] width 52 height 26
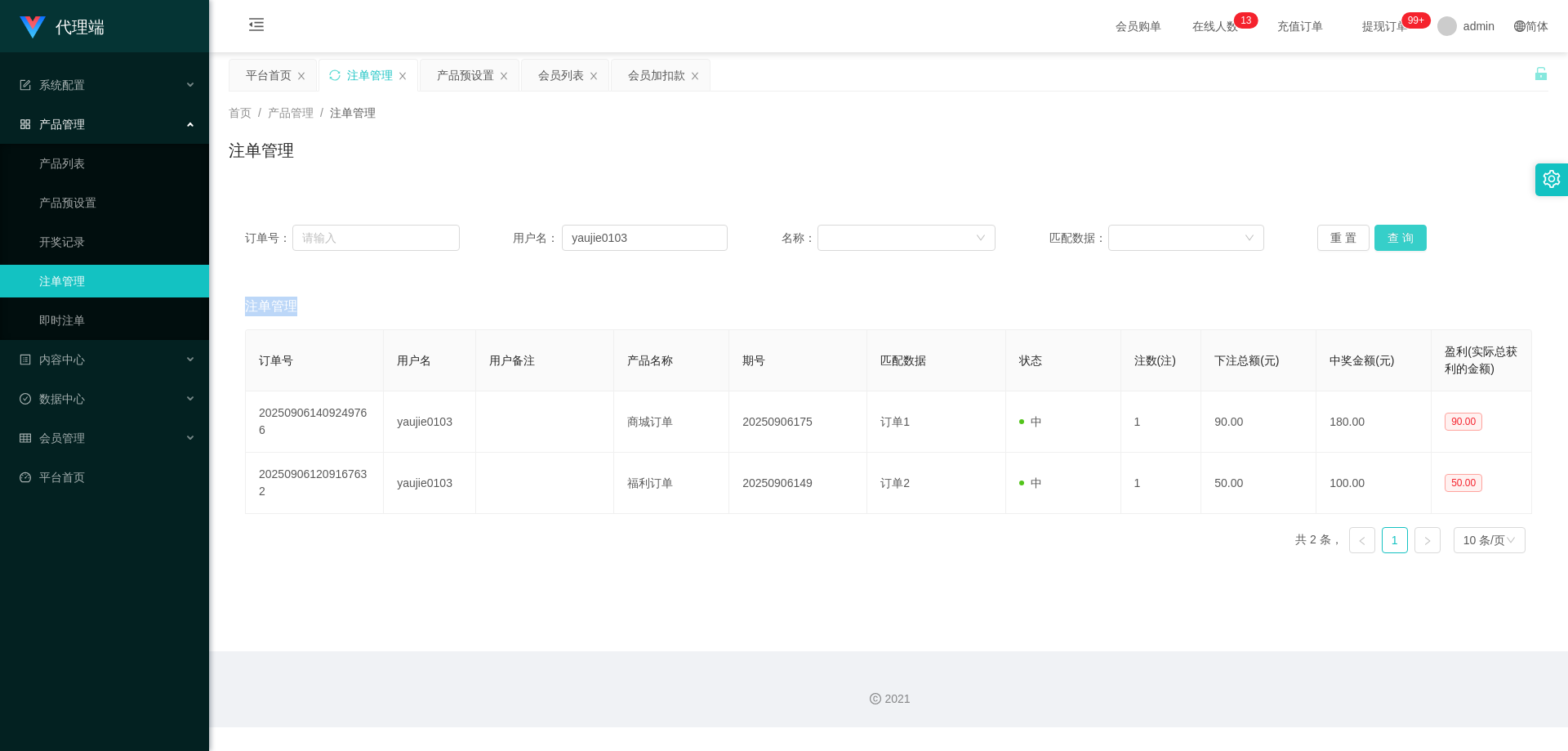
click at [1389, 238] on button "查 询" at bounding box center [1401, 238] width 52 height 26
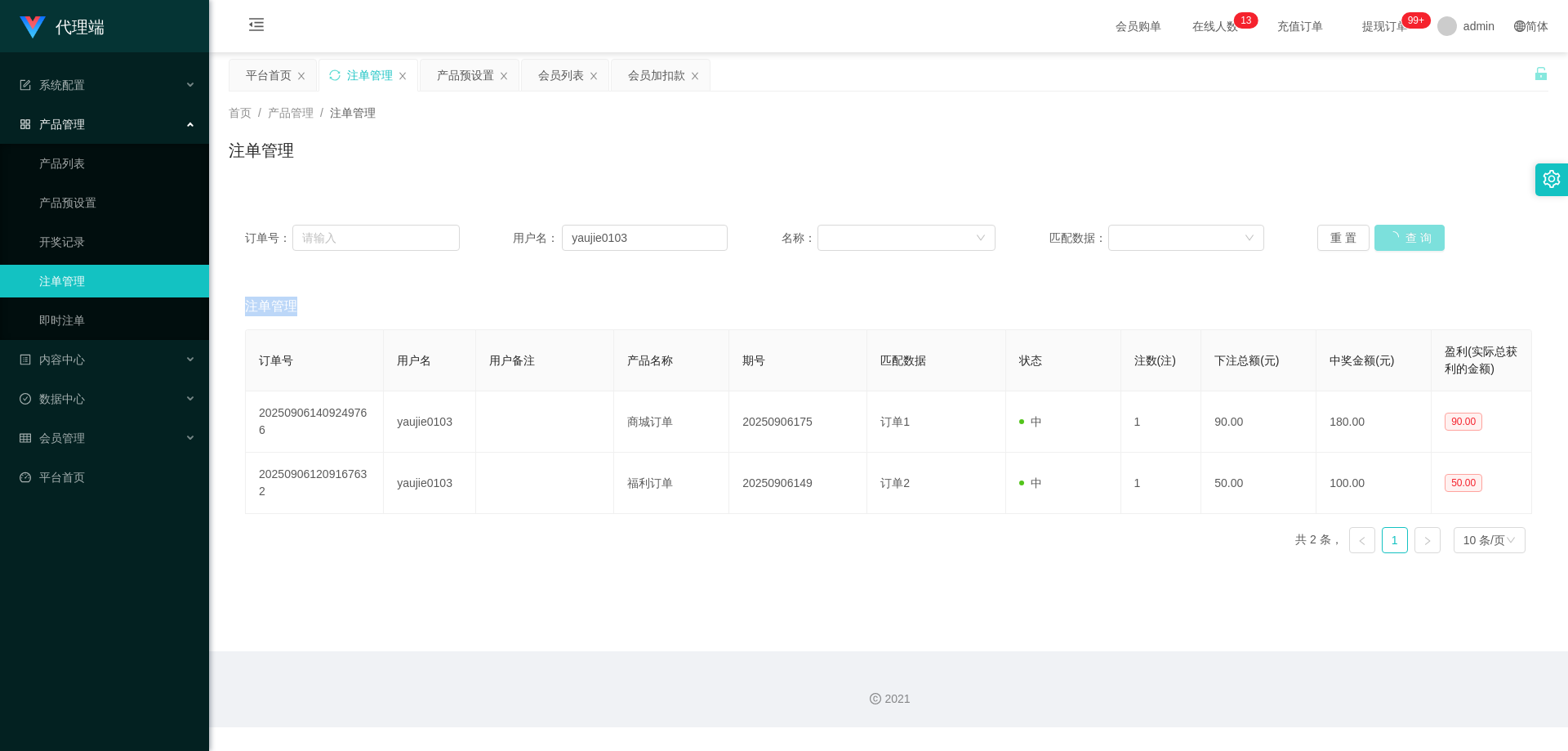
click at [1389, 238] on button "查 询" at bounding box center [1409, 238] width 70 height 26
click at [1389, 238] on button "查 询" at bounding box center [1401, 238] width 52 height 26
click at [1389, 238] on button "查 询" at bounding box center [1409, 238] width 70 height 26
click at [1389, 238] on div "重 置 查 询" at bounding box center [1425, 238] width 215 height 26
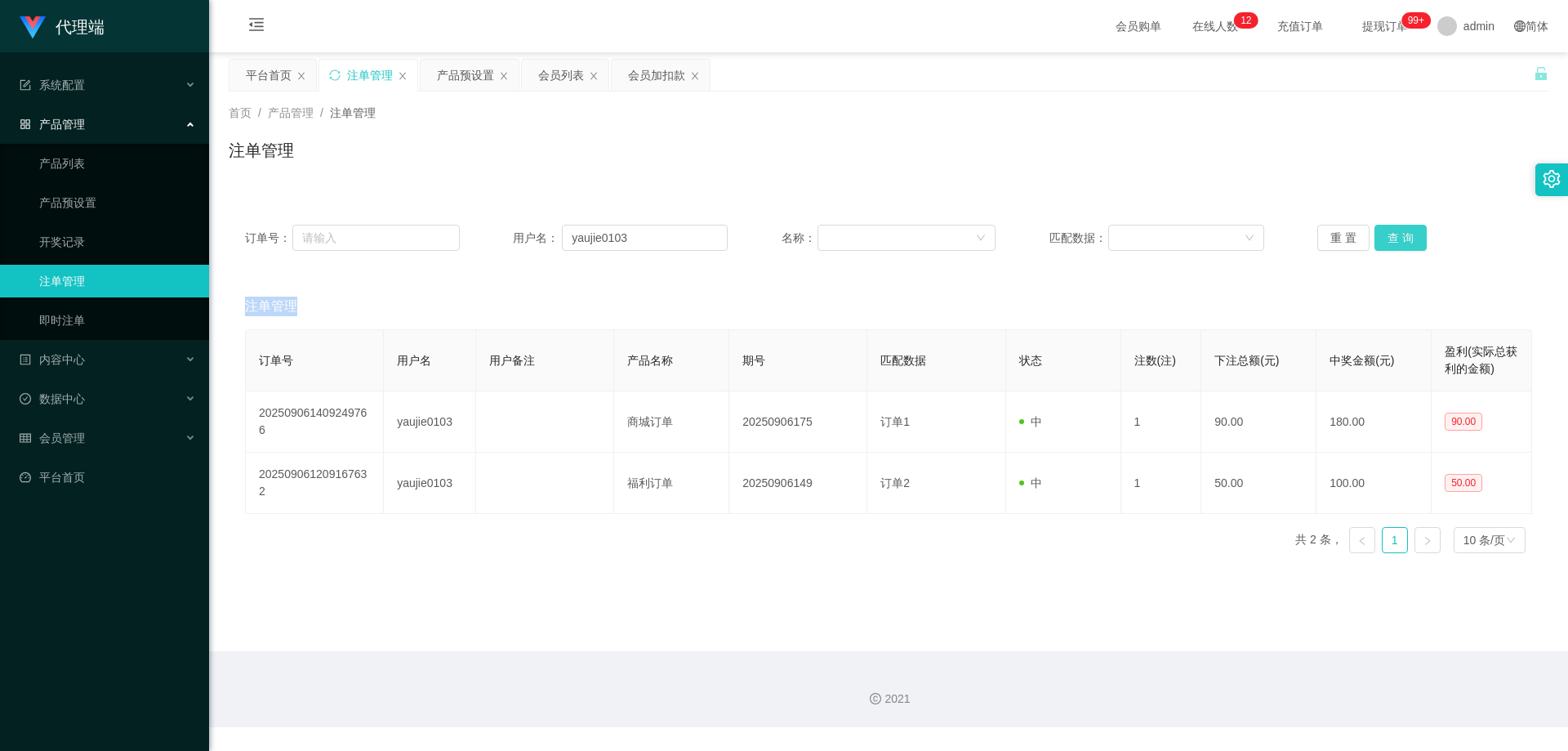
click at [1389, 238] on button "查 询" at bounding box center [1401, 238] width 52 height 26
click at [1389, 238] on div "重 置 查 询" at bounding box center [1425, 238] width 215 height 26
click at [1389, 238] on button "查 询" at bounding box center [1401, 238] width 52 height 26
click at [1389, 238] on div "重 置 查 询" at bounding box center [1425, 238] width 215 height 26
click at [1389, 238] on button "查 询" at bounding box center [1401, 238] width 52 height 26
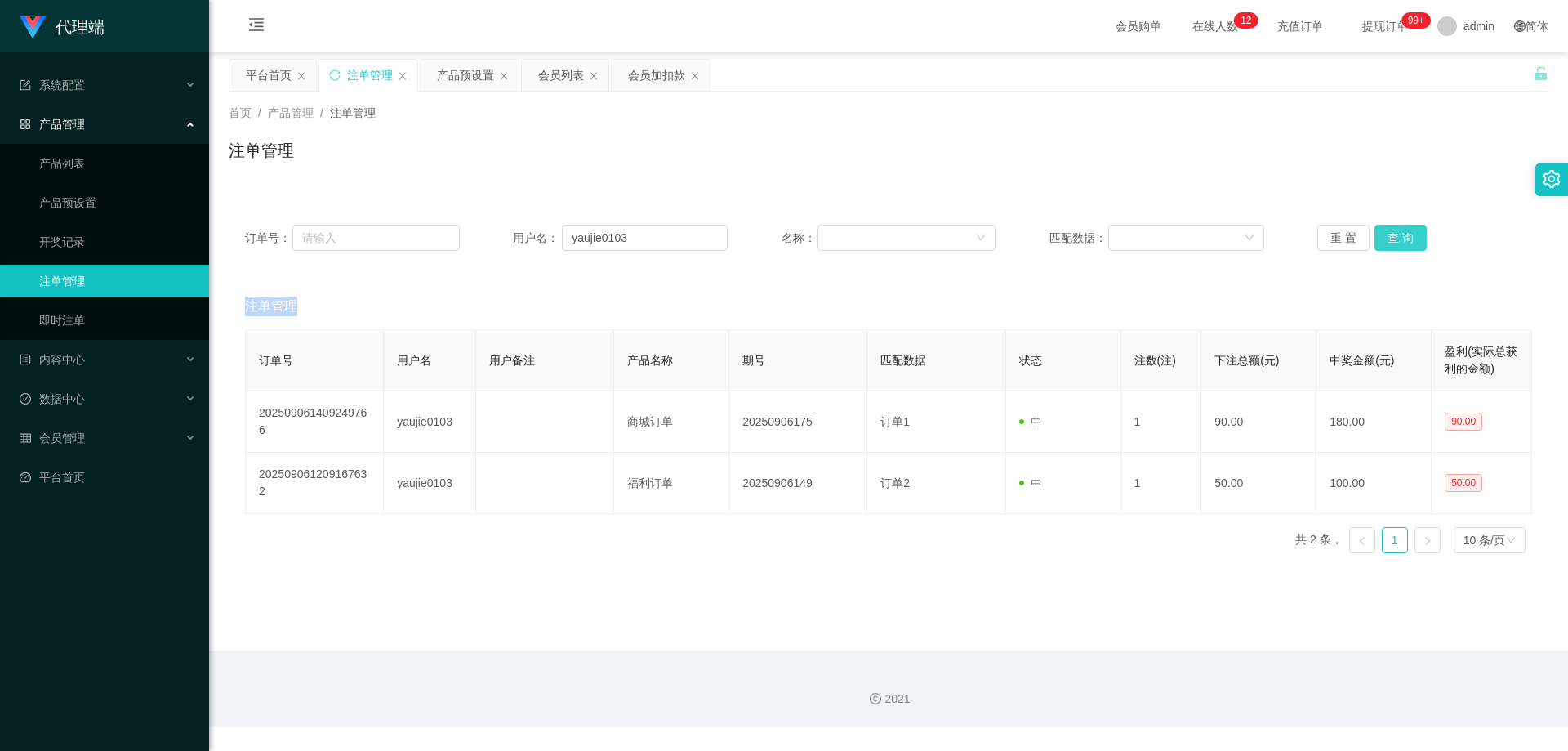
click at [1389, 238] on div "重 置 查 询" at bounding box center [1425, 238] width 215 height 26
click at [1389, 238] on button "查 询" at bounding box center [1401, 238] width 52 height 26
click at [1389, 238] on div "重 置 查 询" at bounding box center [1425, 238] width 215 height 26
click at [1389, 238] on button "查 询" at bounding box center [1401, 238] width 52 height 26
click at [1389, 238] on div "重 置 查 询" at bounding box center [1425, 238] width 215 height 26
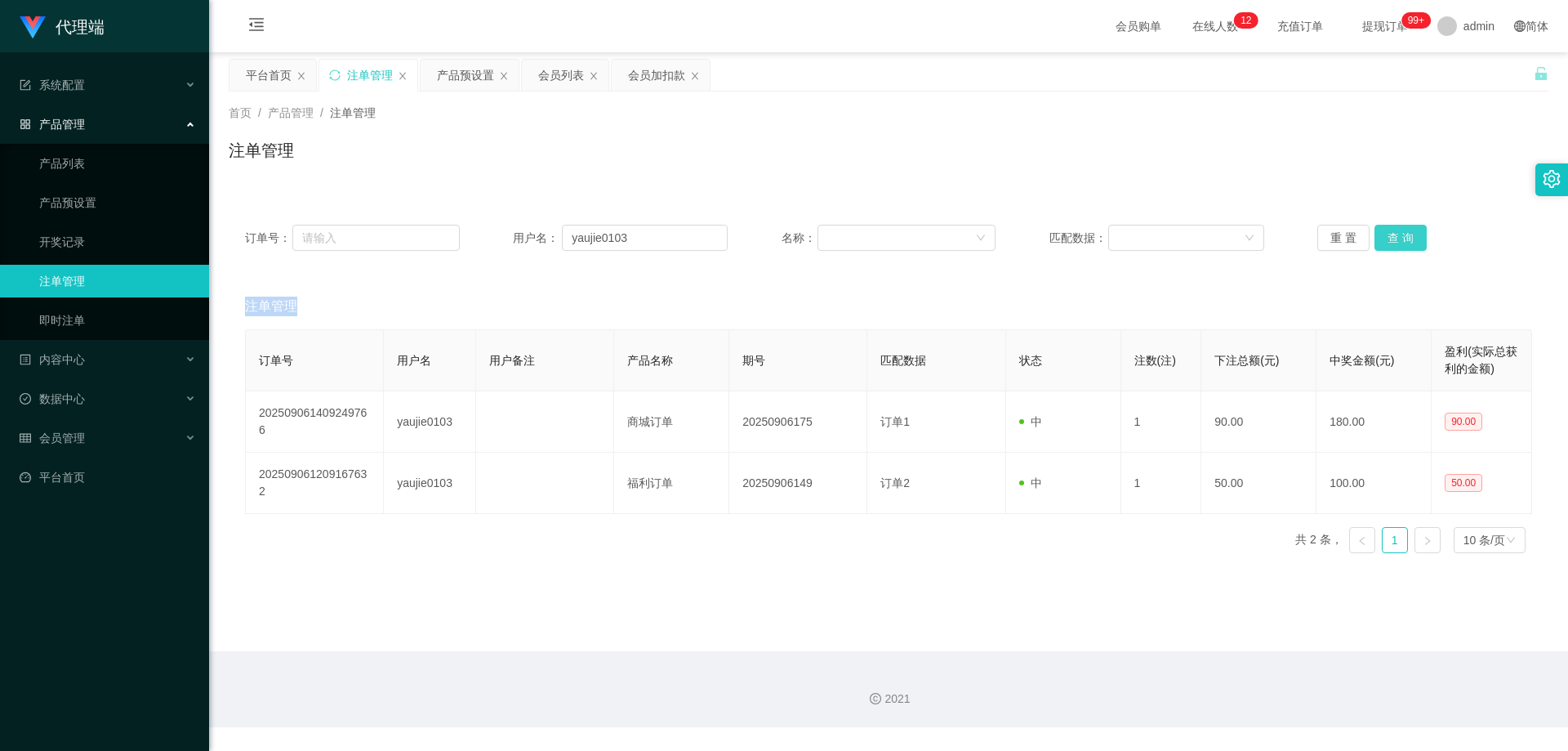
click at [1389, 238] on button "查 询" at bounding box center [1401, 238] width 52 height 26
click at [1389, 238] on div "重 置 查 询" at bounding box center [1425, 238] width 215 height 26
click at [1389, 238] on button "查 询" at bounding box center [1401, 238] width 52 height 26
click at [1389, 238] on div "重 置 查 询" at bounding box center [1425, 238] width 215 height 26
click at [1389, 238] on button "查 询" at bounding box center [1401, 238] width 52 height 26
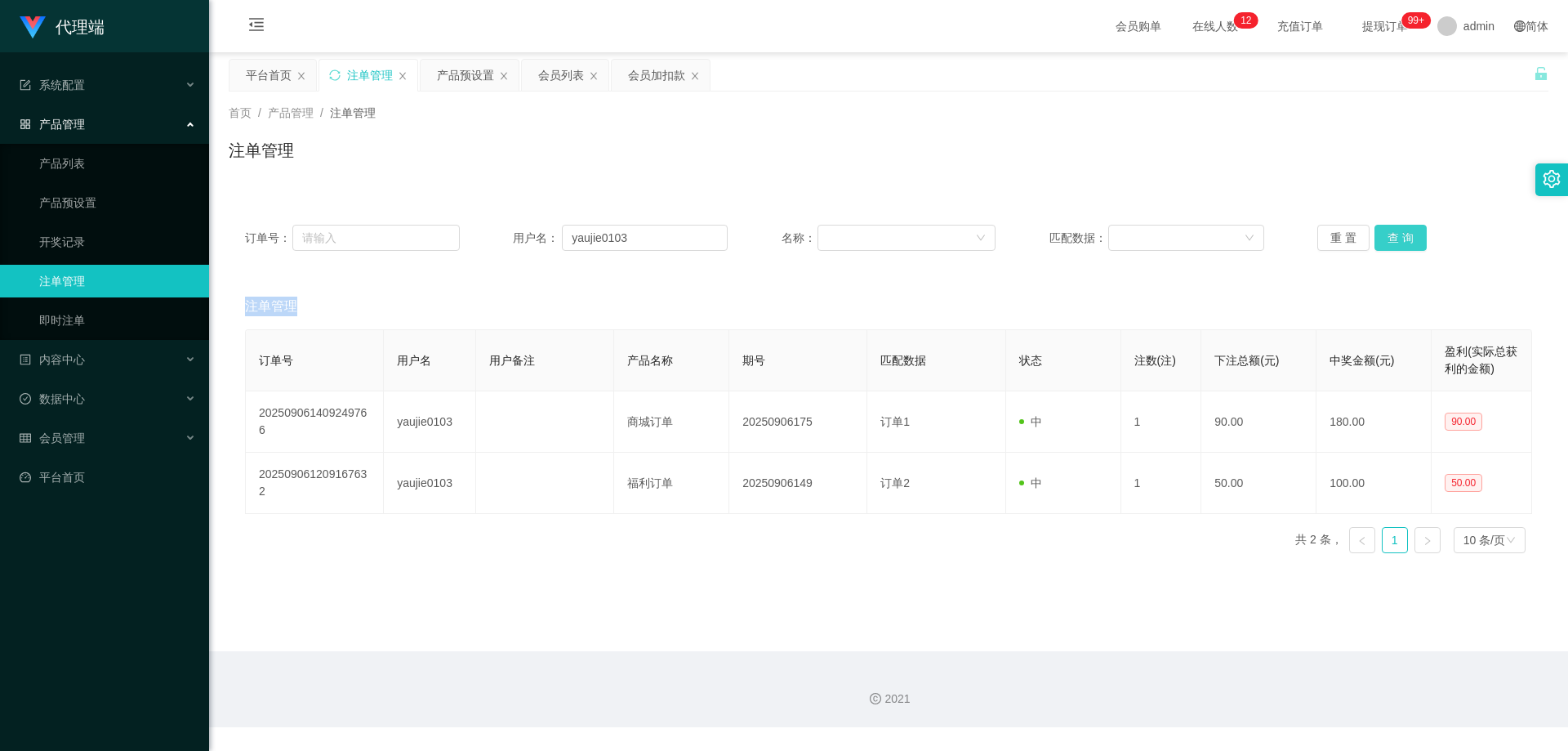
click at [1389, 238] on button "查 询" at bounding box center [1401, 238] width 52 height 26
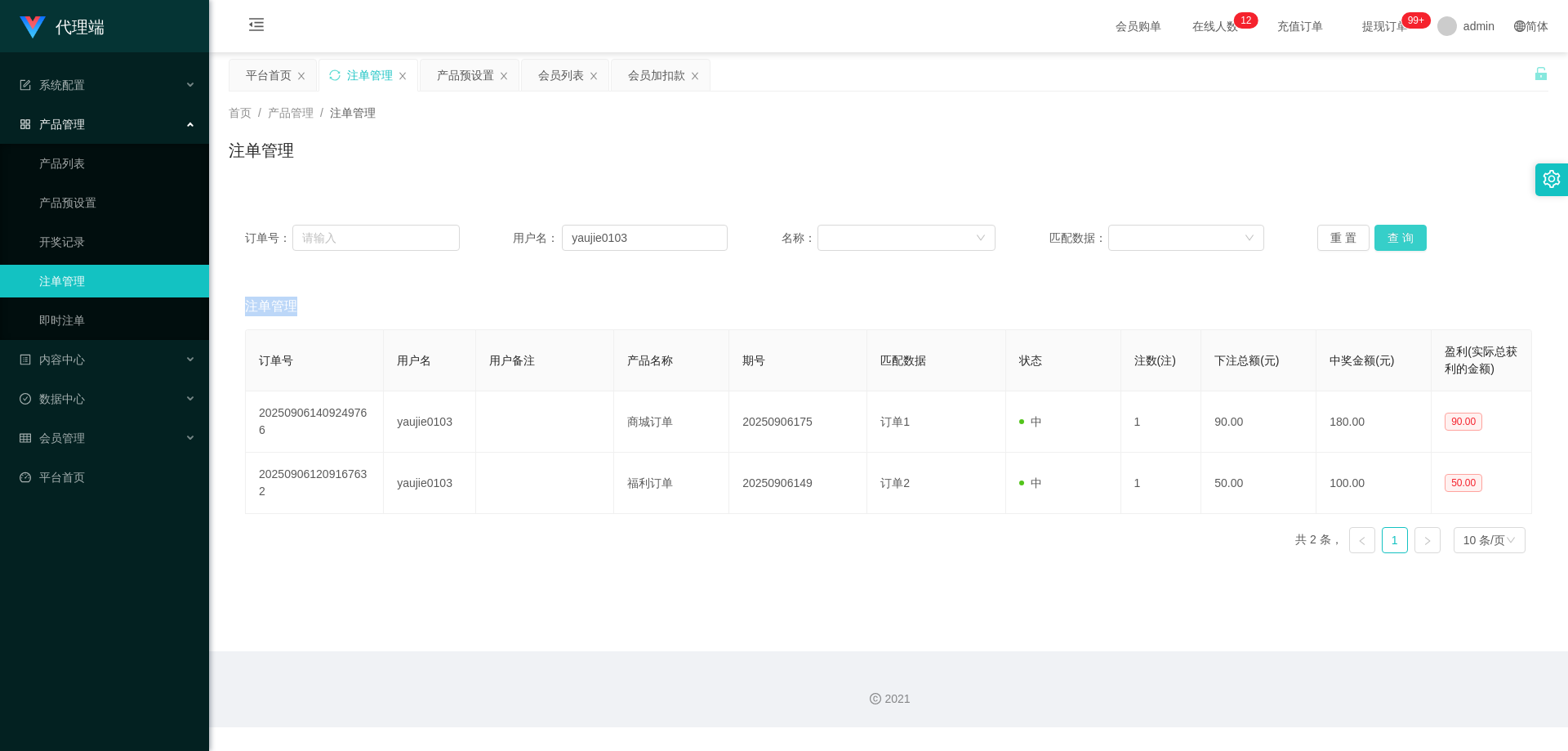
click at [1389, 238] on button "查 询" at bounding box center [1401, 238] width 52 height 26
click at [1389, 238] on button "查 询" at bounding box center [1409, 238] width 70 height 26
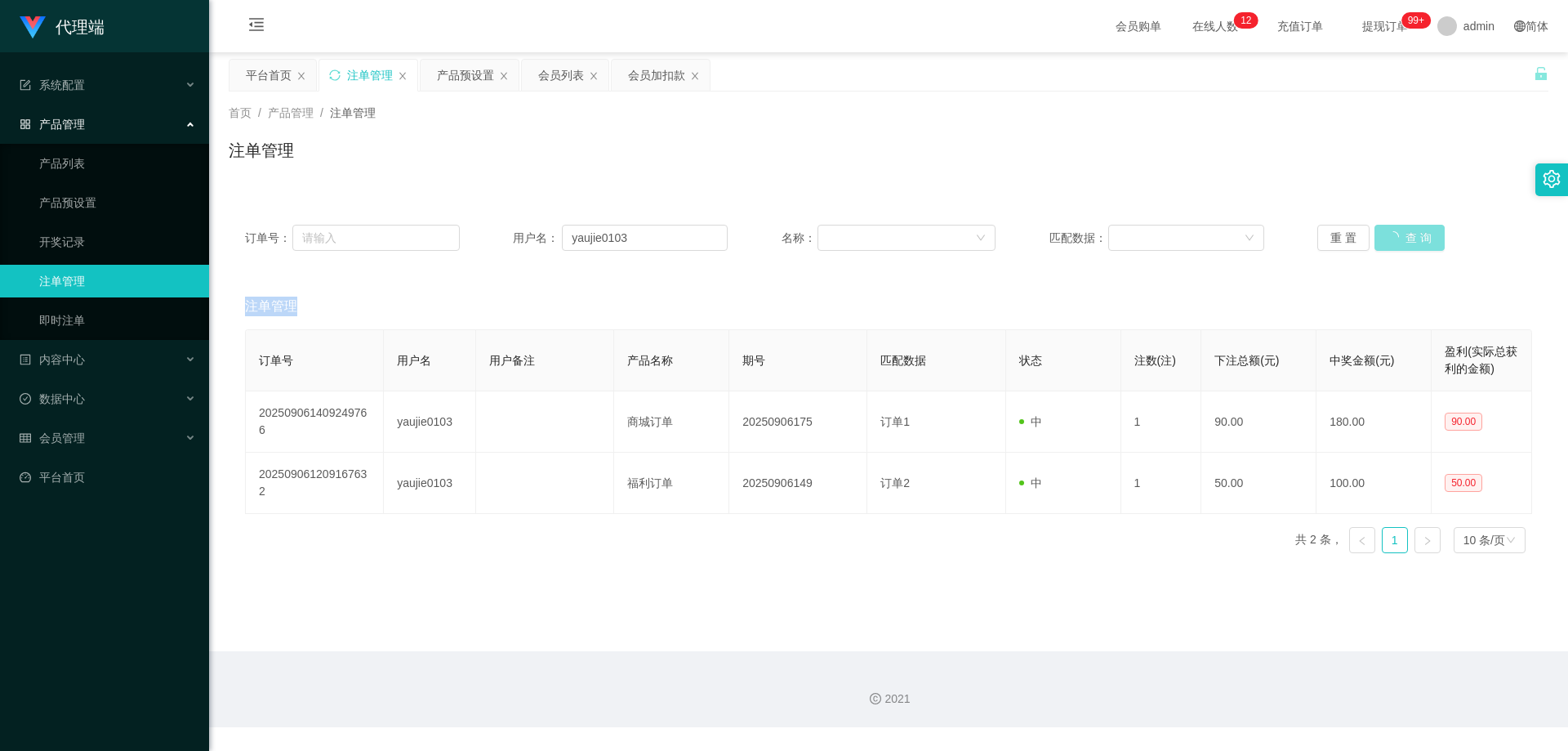
click at [1389, 238] on div "重 置 查 询" at bounding box center [1425, 238] width 215 height 26
click at [1389, 238] on button "查 询" at bounding box center [1401, 238] width 52 height 26
click at [1389, 238] on div "重 置 查 询" at bounding box center [1425, 238] width 215 height 26
click at [1389, 238] on button "查 询" at bounding box center [1401, 238] width 52 height 26
click at [1389, 238] on div "重 置 查 询" at bounding box center [1425, 238] width 215 height 26
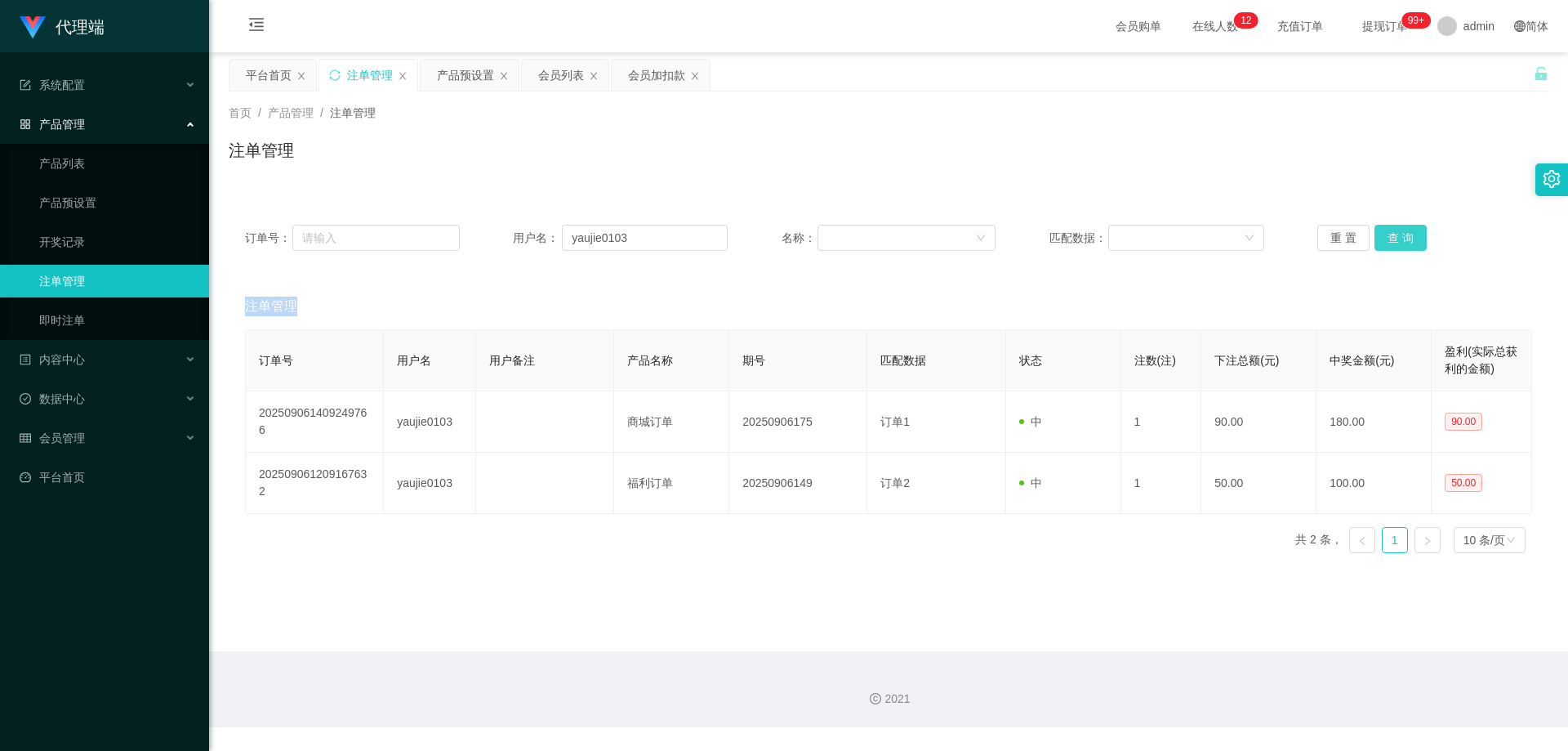
click at [1389, 238] on button "查 询" at bounding box center [1401, 238] width 52 height 26
click at [1389, 238] on div "重 置 查 询" at bounding box center [1425, 238] width 215 height 26
click at [1389, 238] on button "查 询" at bounding box center [1401, 238] width 52 height 26
click at [1389, 238] on button "查 询" at bounding box center [1409, 238] width 70 height 26
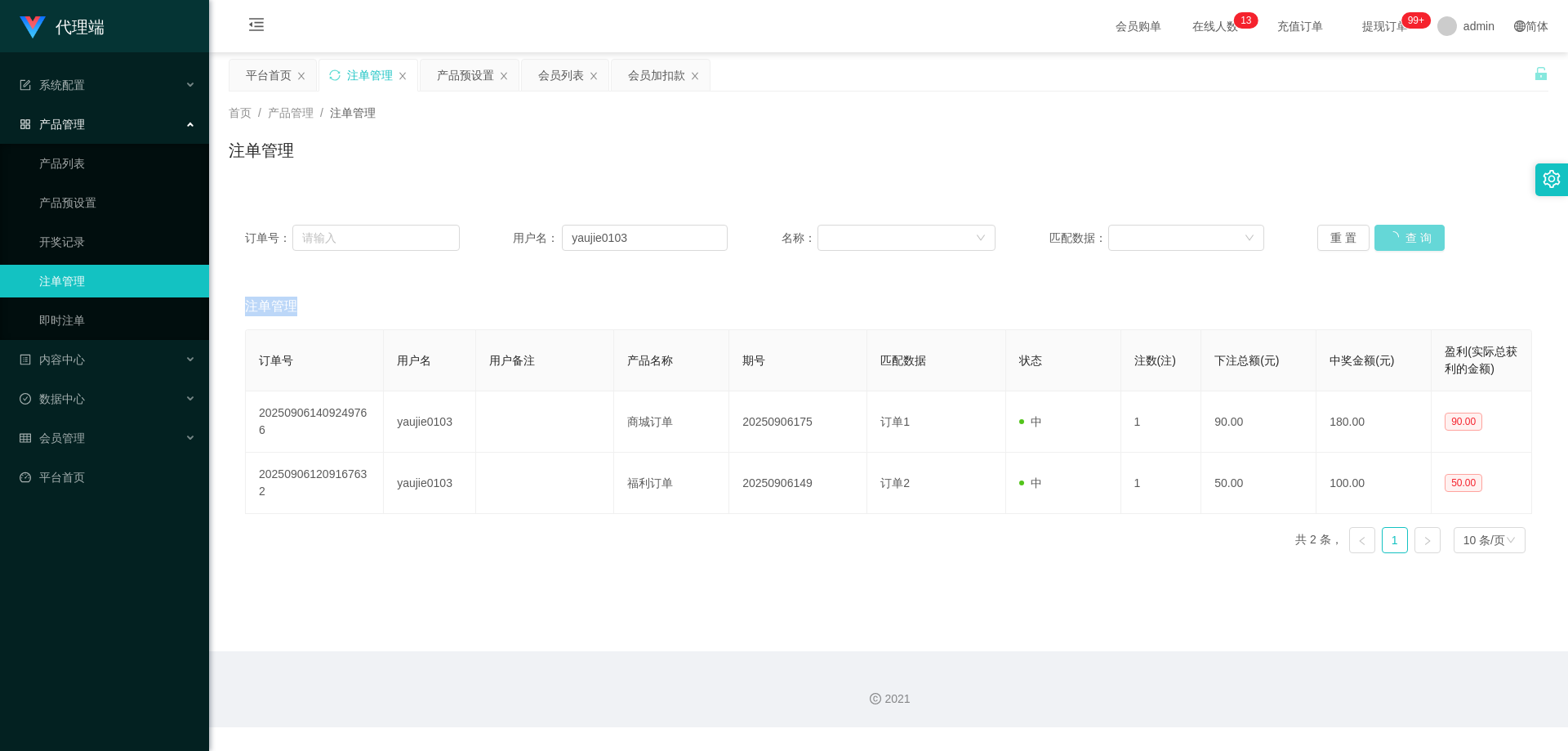
click at [1389, 238] on div "重 置 查 询" at bounding box center [1425, 238] width 215 height 26
click at [1389, 238] on button "查 询" at bounding box center [1401, 238] width 52 height 26
click at [1389, 238] on div "重 置 查 询" at bounding box center [1425, 238] width 215 height 26
click at [1389, 238] on button "查 询" at bounding box center [1401, 238] width 52 height 26
click at [1389, 238] on div "重 置 查 询" at bounding box center [1425, 238] width 215 height 26
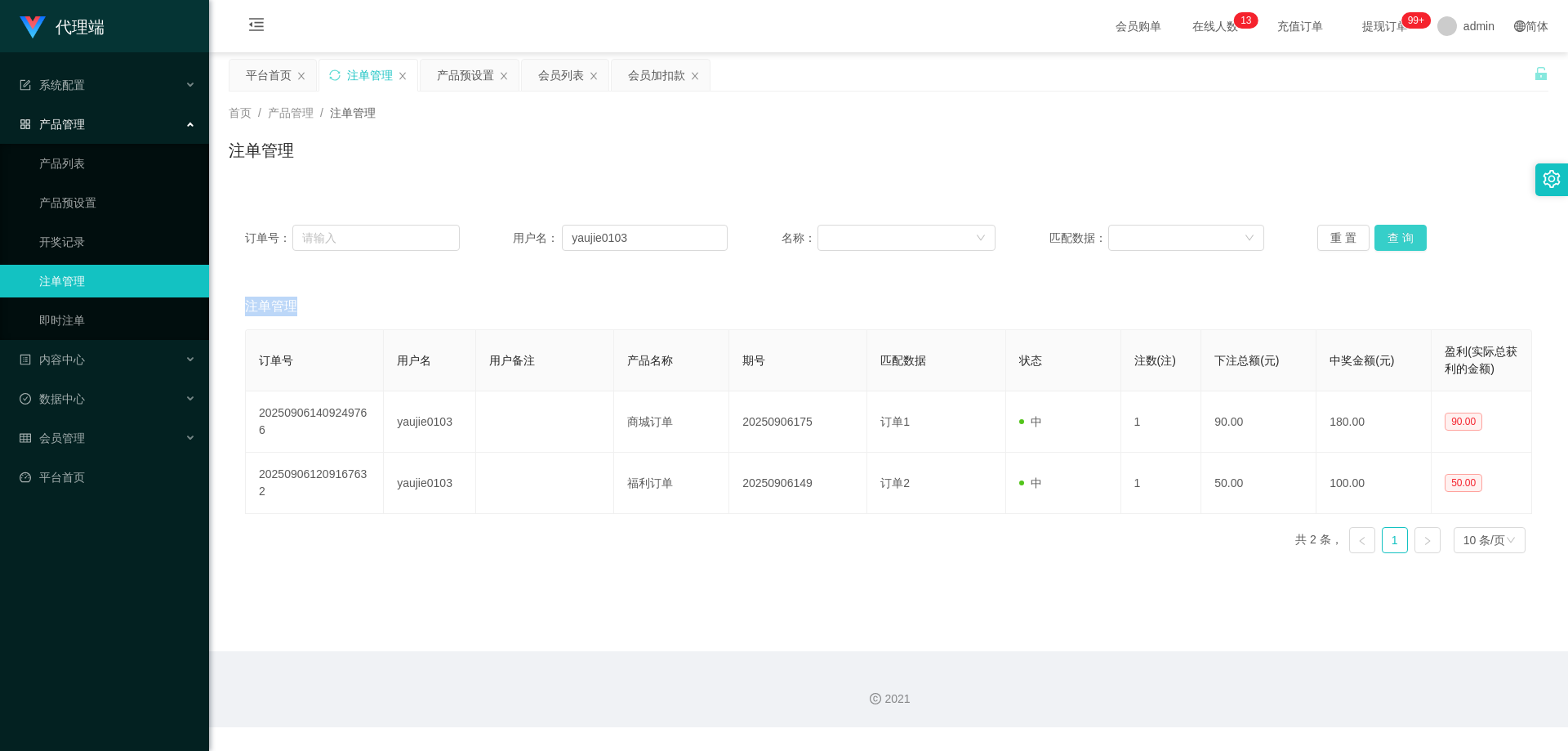
click at [1389, 238] on button "查 询" at bounding box center [1401, 238] width 52 height 26
click at [1389, 238] on div "重 置 查 询" at bounding box center [1425, 238] width 215 height 26
click at [1389, 238] on button "查 询" at bounding box center [1401, 238] width 52 height 26
click at [1389, 238] on div "重 置 查 询" at bounding box center [1425, 238] width 215 height 26
click at [1389, 238] on button "查 询" at bounding box center [1401, 238] width 52 height 26
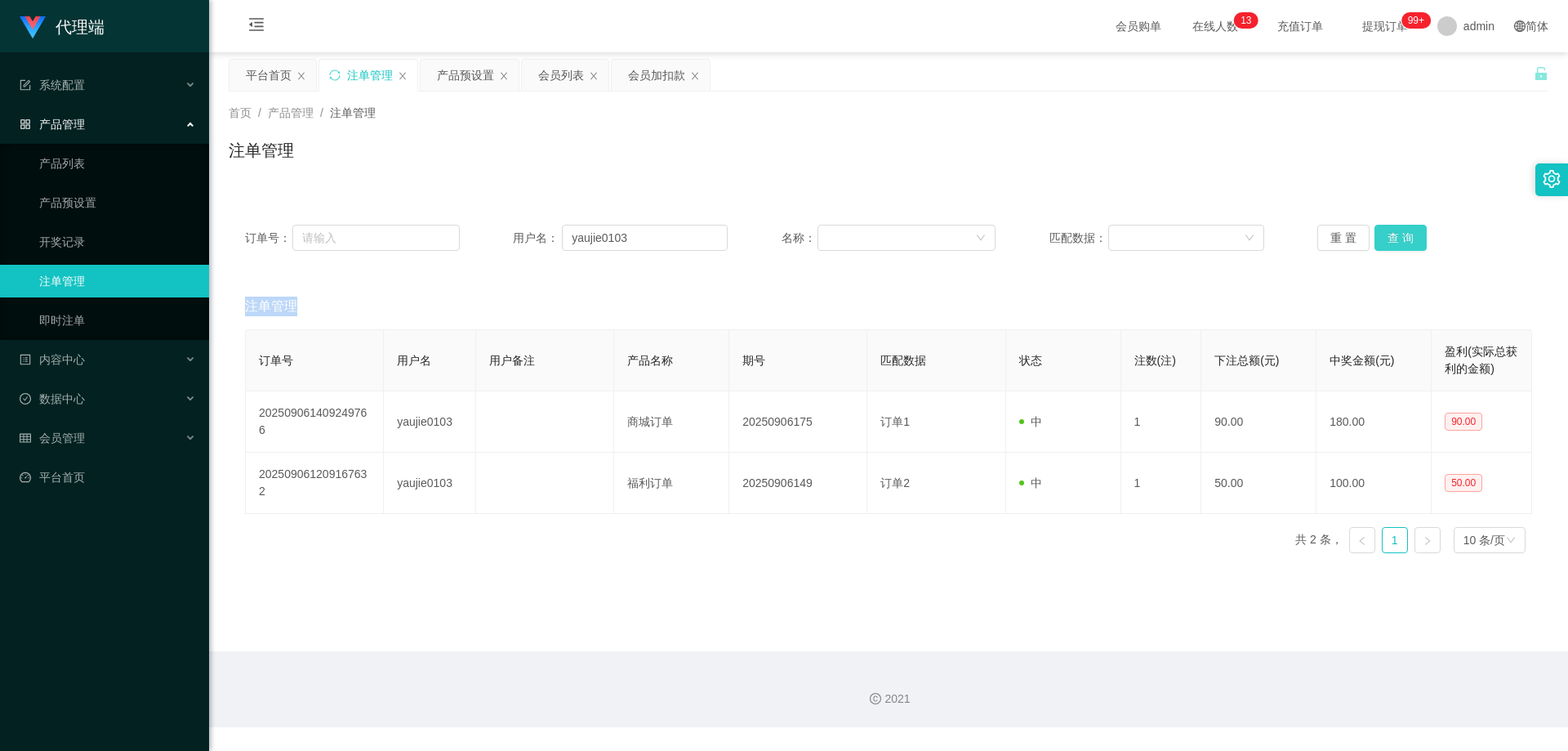
click at [1389, 238] on div "重 置 查 询" at bounding box center [1425, 238] width 215 height 26
click at [1389, 238] on button "查 询" at bounding box center [1401, 238] width 52 height 26
click at [1389, 238] on button "查 询" at bounding box center [1409, 238] width 70 height 26
click at [1389, 238] on div "重 置 查 询" at bounding box center [1425, 238] width 215 height 26
click at [1389, 238] on button "查 询" at bounding box center [1401, 238] width 52 height 26
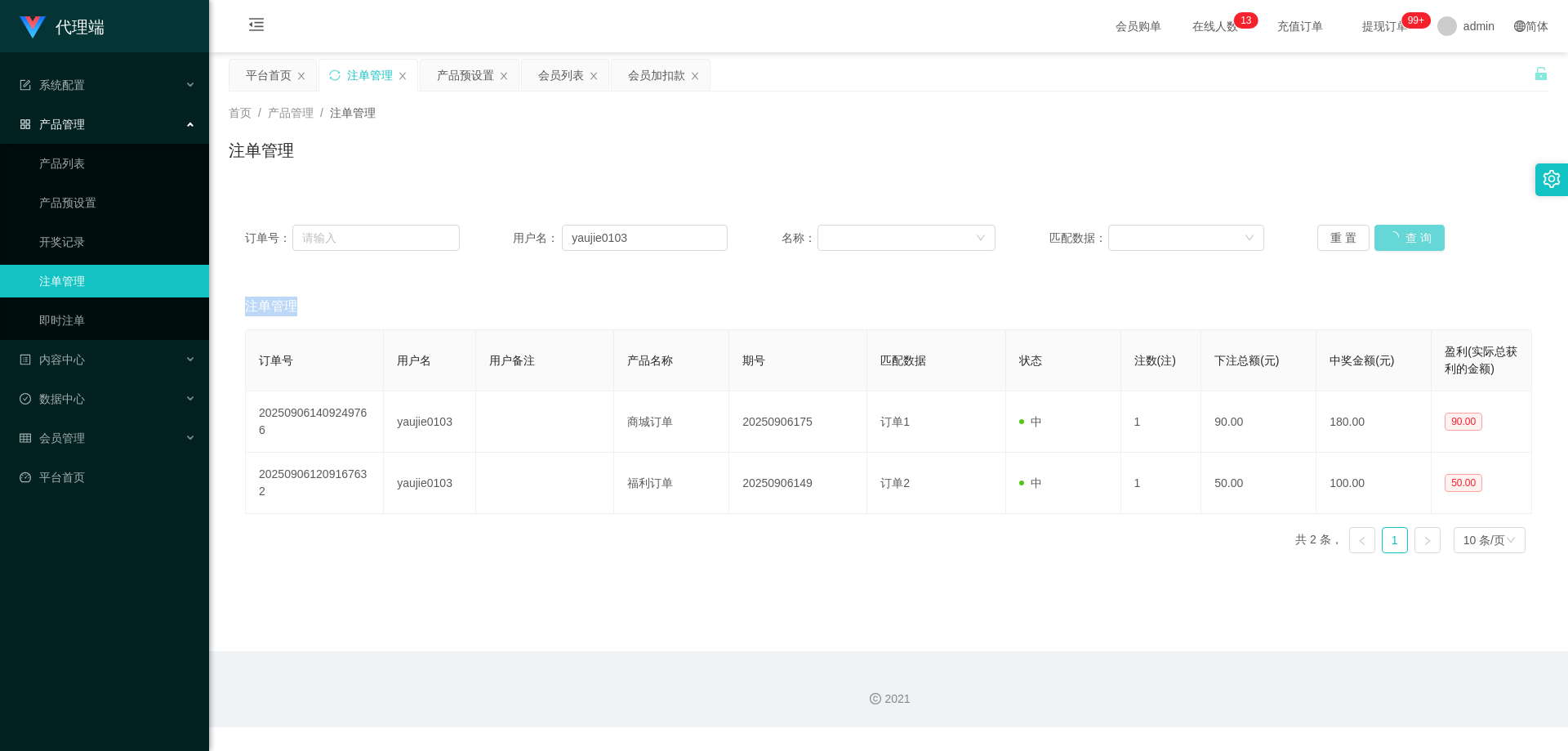
click at [1389, 238] on div "重 置 查 询" at bounding box center [1425, 238] width 215 height 26
click at [1389, 238] on button "查 询" at bounding box center [1401, 238] width 52 height 26
click at [1389, 238] on div "重 置 查 询" at bounding box center [1425, 238] width 215 height 26
click at [1389, 238] on button "查 询" at bounding box center [1401, 238] width 52 height 26
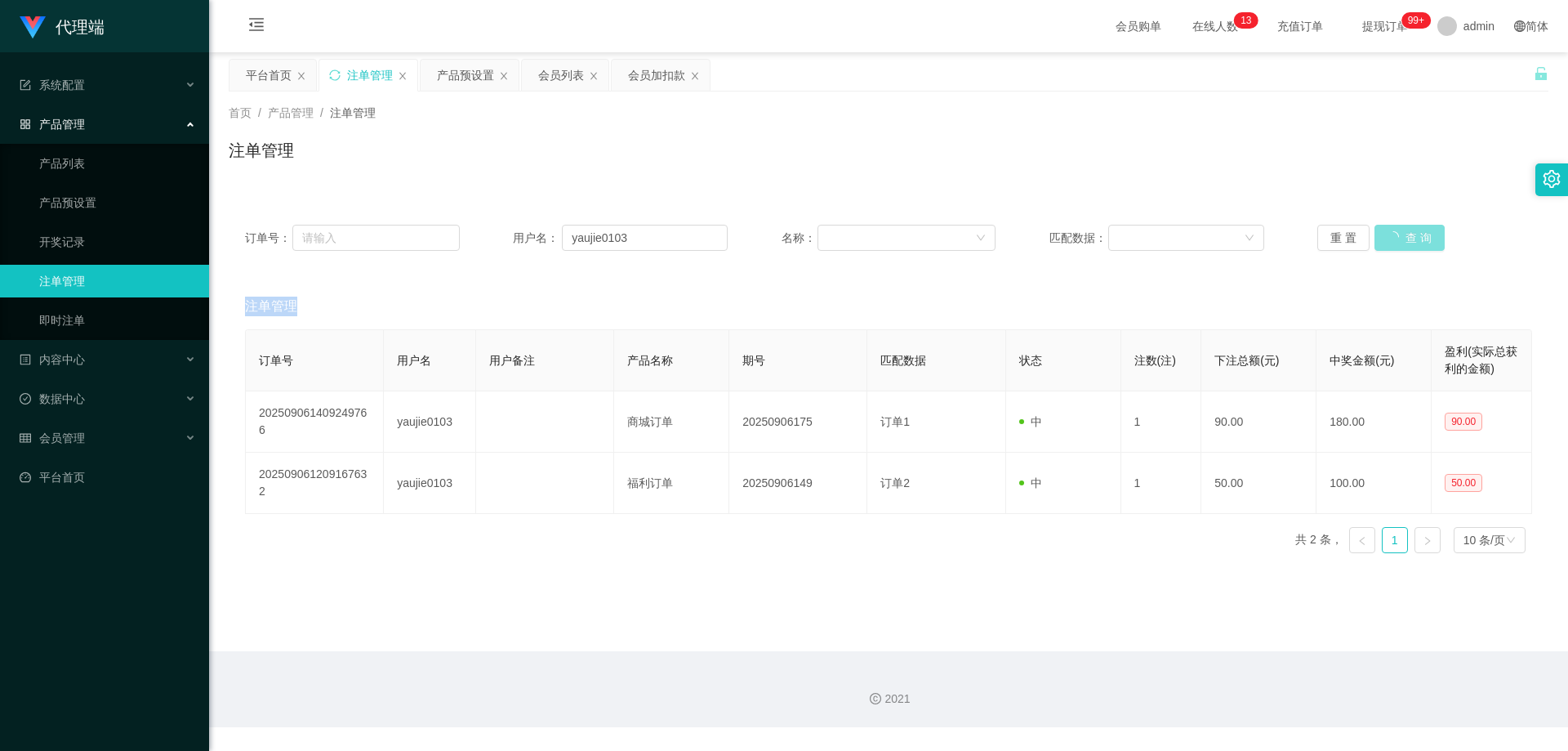
click at [1389, 238] on div "重 置 查 询" at bounding box center [1425, 238] width 215 height 26
click at [1389, 238] on button "查 询" at bounding box center [1401, 238] width 52 height 26
click at [1389, 238] on div "重 置 查 询" at bounding box center [1425, 238] width 215 height 26
click at [1389, 238] on button "查 询" at bounding box center [1401, 238] width 52 height 26
click at [1389, 238] on div "重 置 查 询" at bounding box center [1425, 238] width 215 height 26
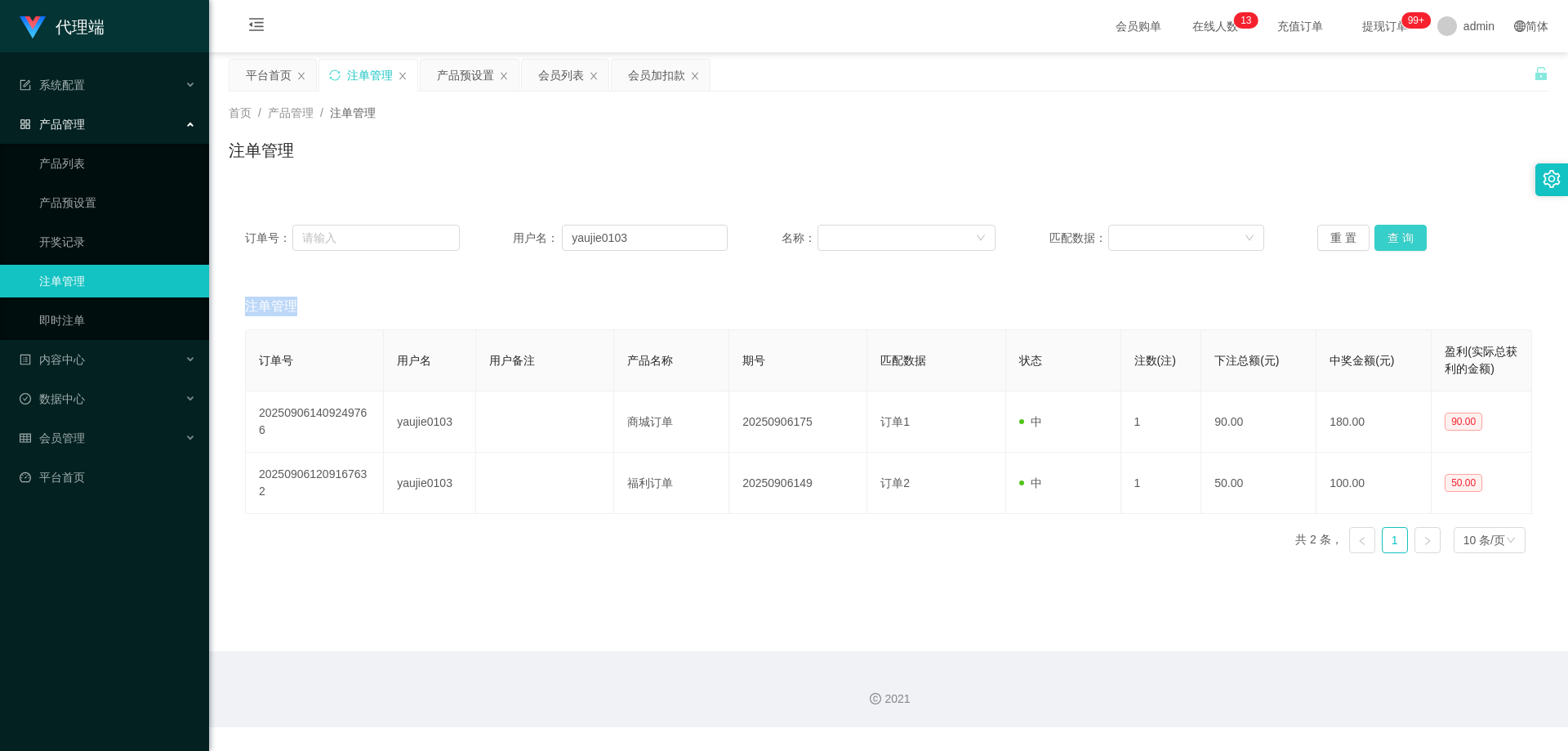
click at [1389, 238] on button "查 询" at bounding box center [1401, 238] width 52 height 26
click at [1389, 238] on div "重 置 查 询" at bounding box center [1425, 238] width 215 height 26
click at [1389, 238] on button "查 询" at bounding box center [1401, 238] width 52 height 26
click at [1389, 238] on div "重 置 查 询" at bounding box center [1425, 238] width 215 height 26
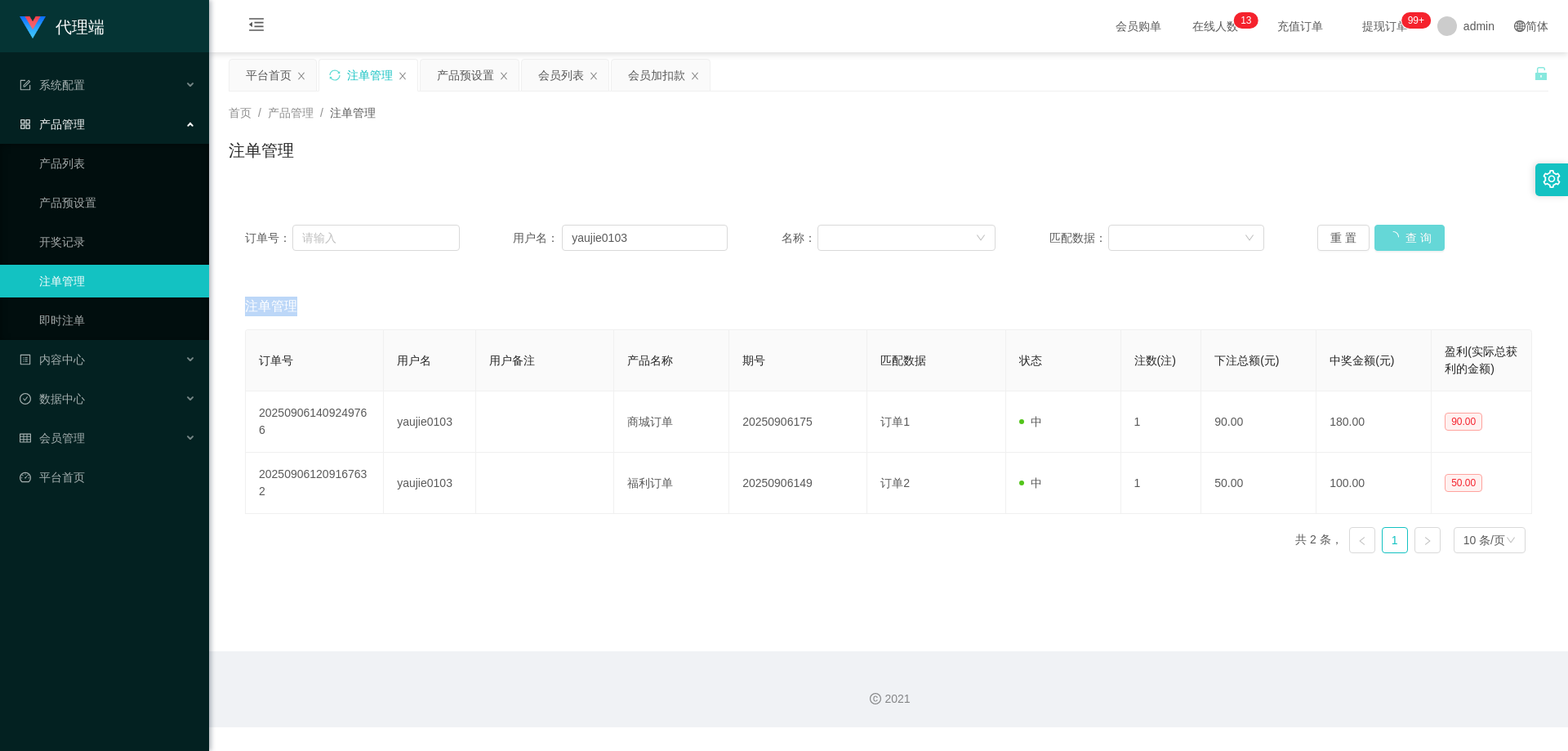
click at [1389, 238] on div "重 置 查 询" at bounding box center [1425, 238] width 215 height 26
click at [1402, 239] on button "查 询" at bounding box center [1401, 238] width 52 height 26
click at [1402, 238] on button "查 询" at bounding box center [1401, 238] width 52 height 26
click at [1402, 238] on div "重 置 查 询" at bounding box center [1425, 238] width 215 height 26
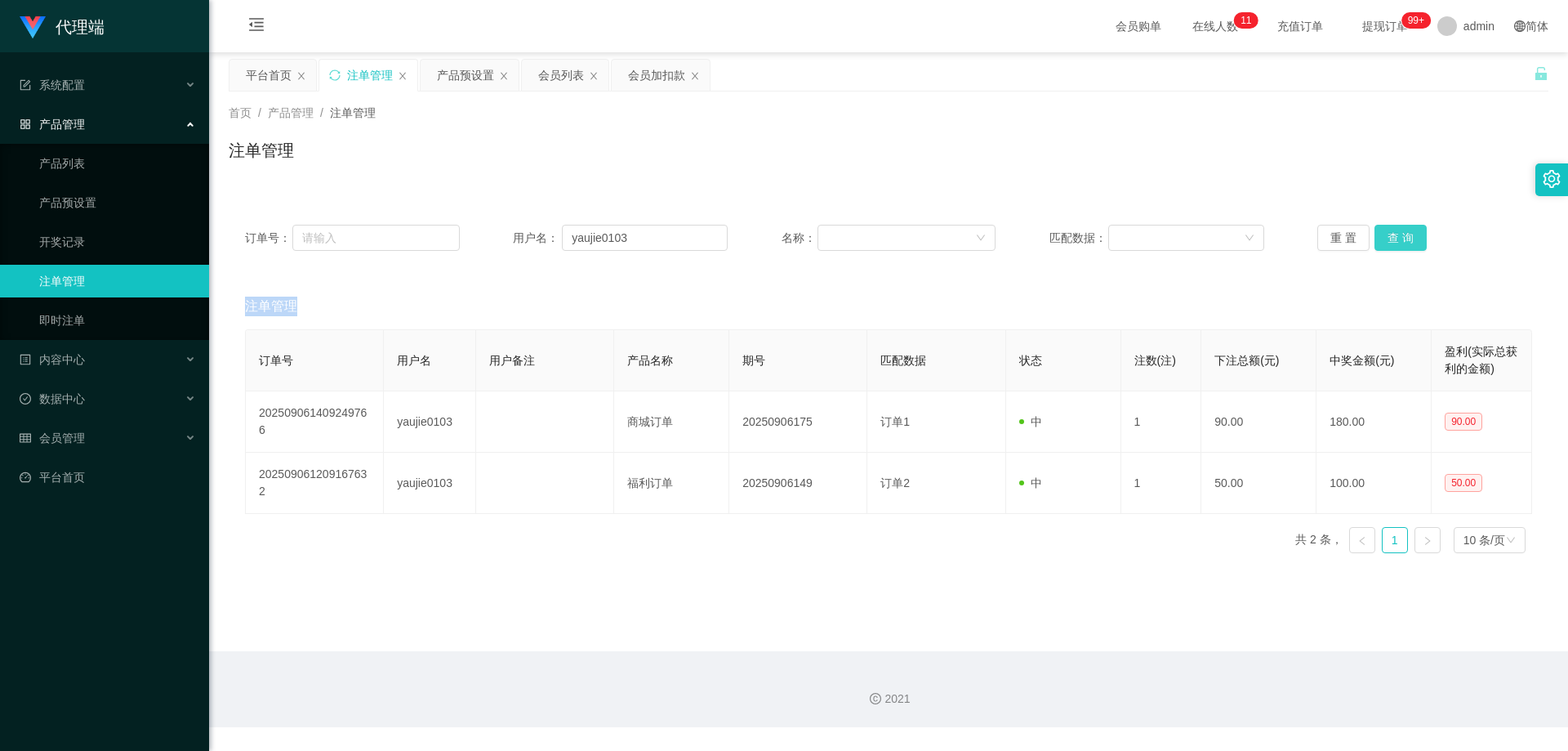
click at [1402, 238] on button "查 询" at bounding box center [1401, 238] width 52 height 26
click at [1402, 238] on div "重 置 查 询" at bounding box center [1425, 238] width 215 height 26
click at [1402, 238] on button "查 询" at bounding box center [1401, 238] width 52 height 26
click at [1402, 238] on div "重 置 查 询" at bounding box center [1425, 238] width 215 height 26
click at [1402, 238] on button "查 询" at bounding box center [1409, 238] width 70 height 26
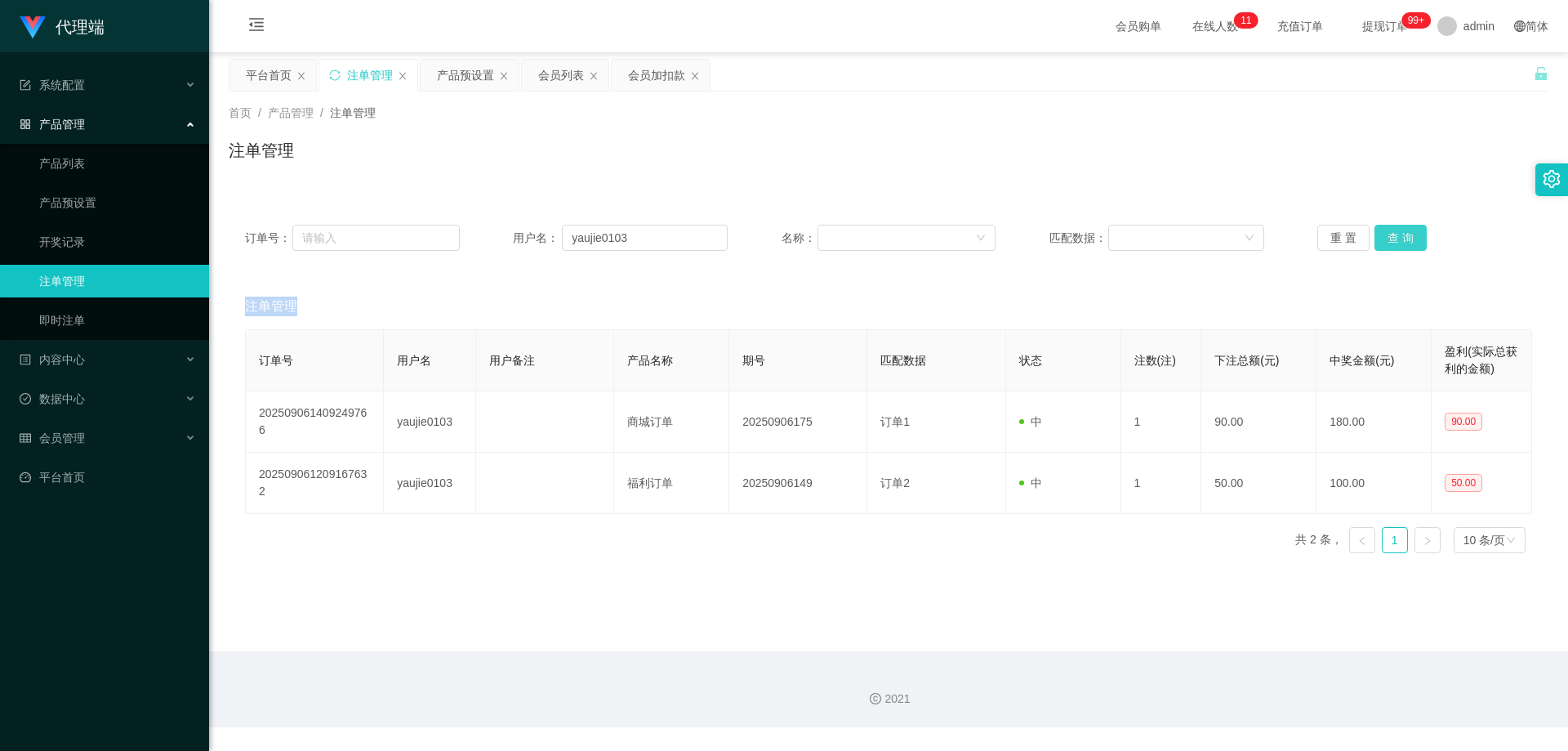
click at [1386, 234] on button "查 询" at bounding box center [1401, 238] width 52 height 26
click at [1386, 234] on div "重 置 查 询" at bounding box center [1425, 238] width 215 height 26
click at [1386, 234] on button "查 询" at bounding box center [1401, 238] width 52 height 26
click at [1386, 234] on div "重 置 查 询" at bounding box center [1425, 238] width 215 height 26
click at [1386, 234] on button "查 询" at bounding box center [1401, 238] width 52 height 26
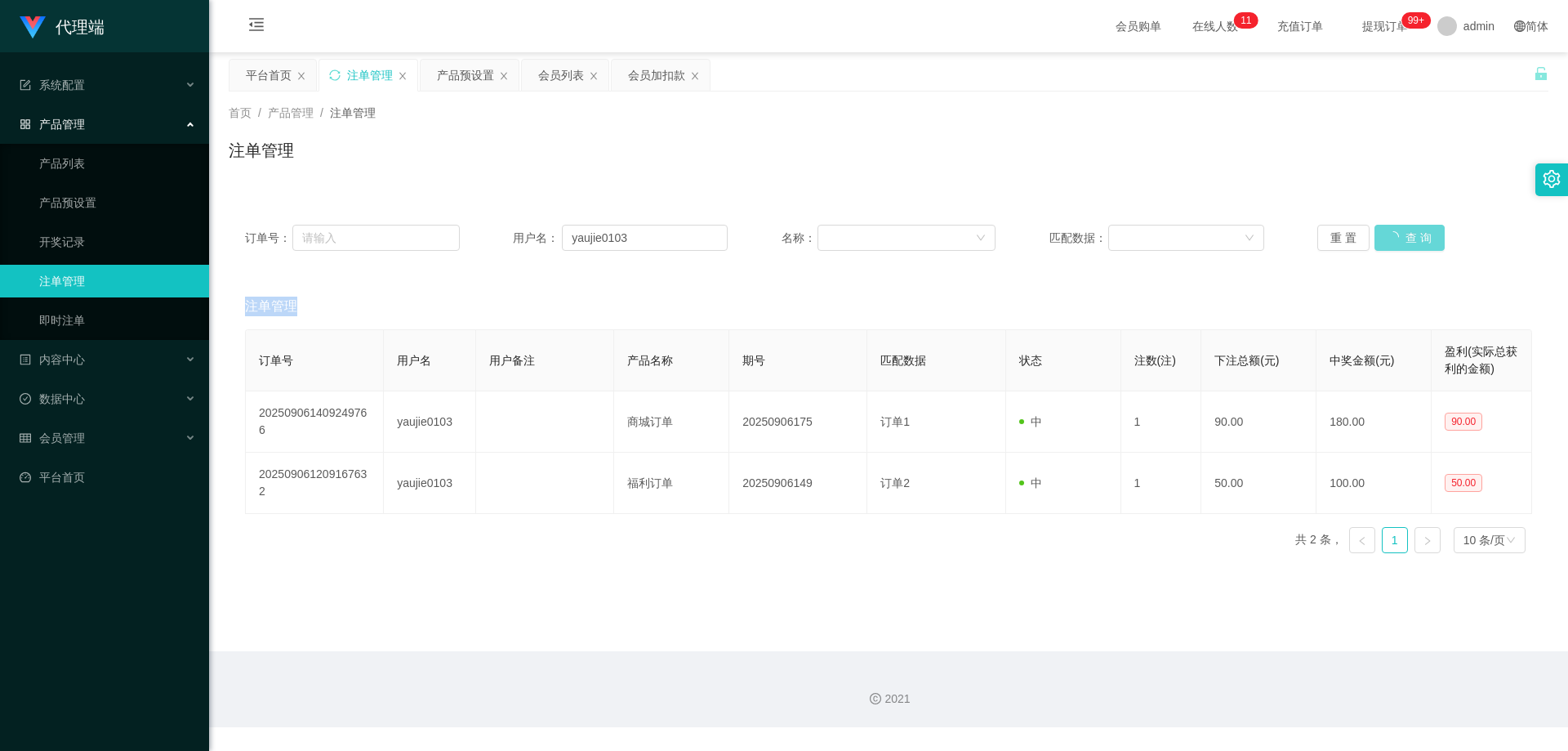
click at [1386, 234] on div "重 置 查 询" at bounding box center [1425, 238] width 215 height 26
click at [1386, 234] on button "查 询" at bounding box center [1401, 238] width 52 height 26
click at [1386, 234] on div "重 置 查 询" at bounding box center [1425, 238] width 215 height 26
click at [1386, 234] on button "查 询" at bounding box center [1401, 238] width 52 height 26
click at [1386, 234] on div "重 置 查 询" at bounding box center [1425, 238] width 215 height 26
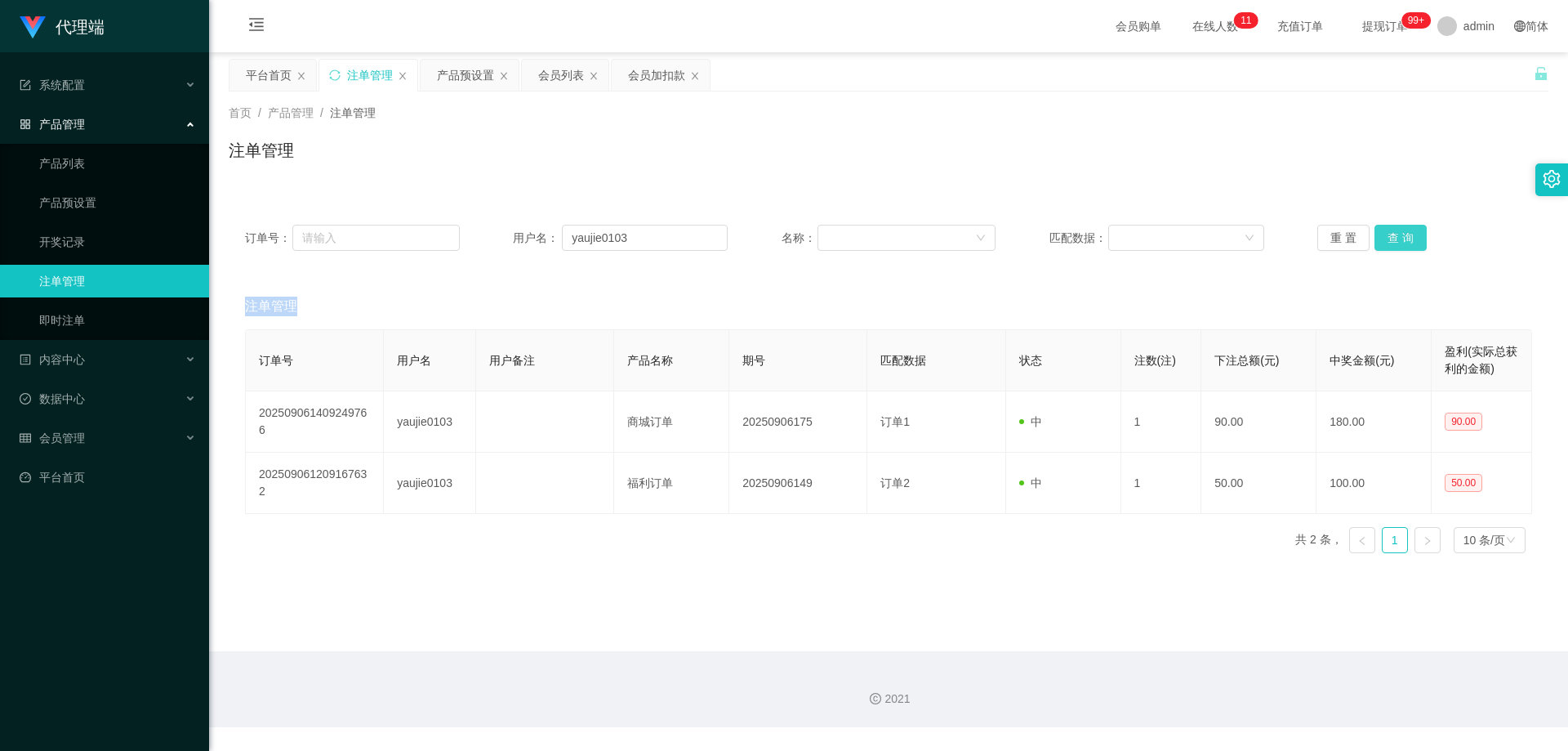
click at [1386, 234] on button "查 询" at bounding box center [1401, 238] width 52 height 26
click at [1386, 234] on div "重 置 查 询" at bounding box center [1425, 238] width 215 height 26
click at [1386, 234] on button "查 询" at bounding box center [1401, 238] width 52 height 26
click at [1386, 234] on div "重 置 查 询" at bounding box center [1425, 238] width 215 height 26
click at [1386, 234] on button "查 询" at bounding box center [1401, 238] width 52 height 26
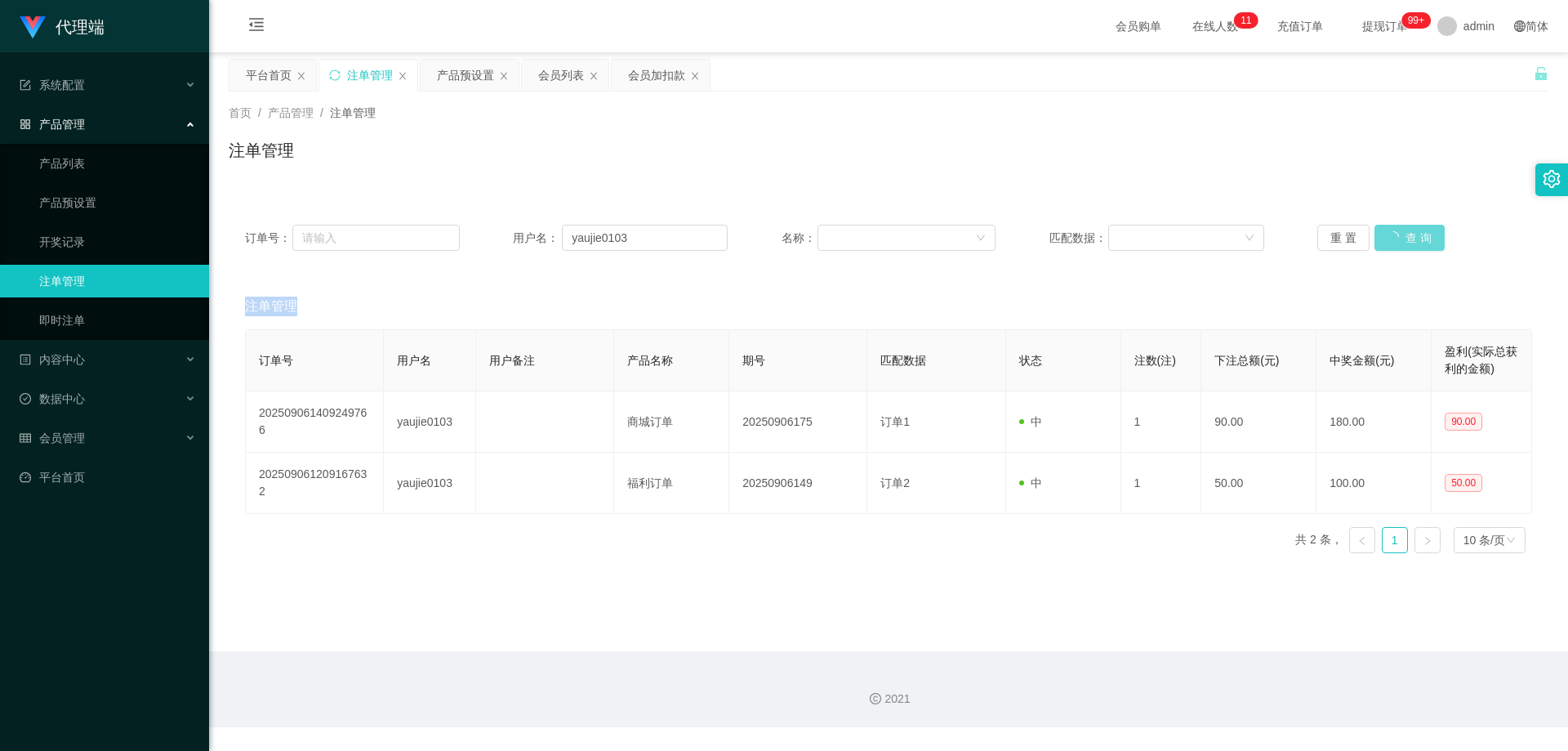
click at [1386, 234] on div "重 置 查 询" at bounding box center [1425, 238] width 215 height 26
click at [1386, 234] on button "查 询" at bounding box center [1401, 238] width 52 height 26
click at [1386, 234] on div "重 置 查 询" at bounding box center [1425, 238] width 215 height 26
click at [1401, 236] on button "查 询" at bounding box center [1401, 238] width 52 height 26
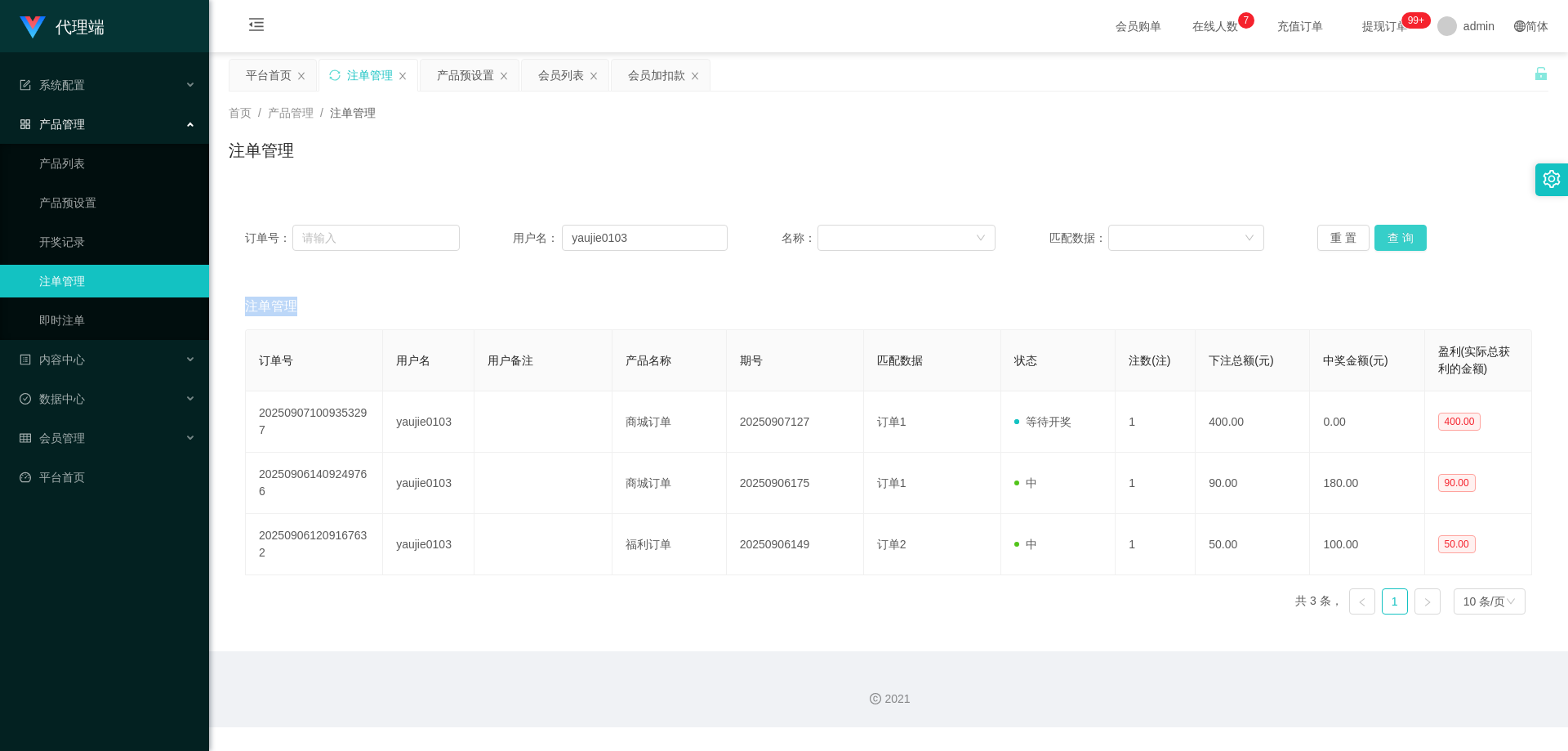
click at [1401, 233] on button "查 询" at bounding box center [1401, 238] width 52 height 26
click at [655, 230] on input "yaujie0103" at bounding box center [644, 238] width 165 height 26
drag, startPoint x: 655, startPoint y: 230, endPoint x: 479, endPoint y: 233, distance: 176.0
click at [479, 233] on div "订单号： 用户名： yaujie0103 名称： 匹配数据： 重 置 查 询" at bounding box center [888, 238] width 1287 height 26
click at [567, 67] on div "会员列表" at bounding box center [561, 75] width 46 height 31
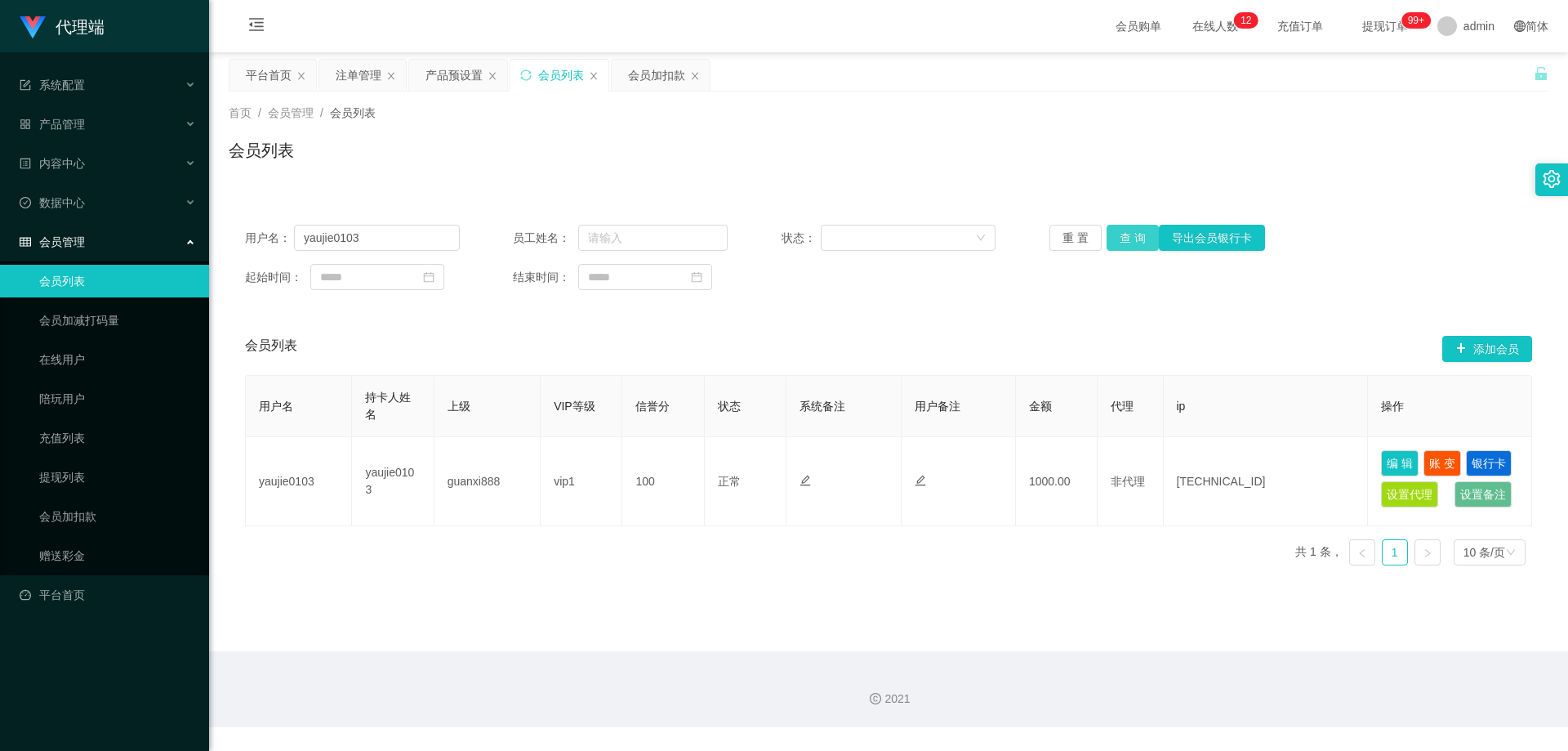
click at [1132, 240] on button "查 询" at bounding box center [1132, 238] width 52 height 26
